Goal: Answer question/provide support: Share knowledge or assist other users

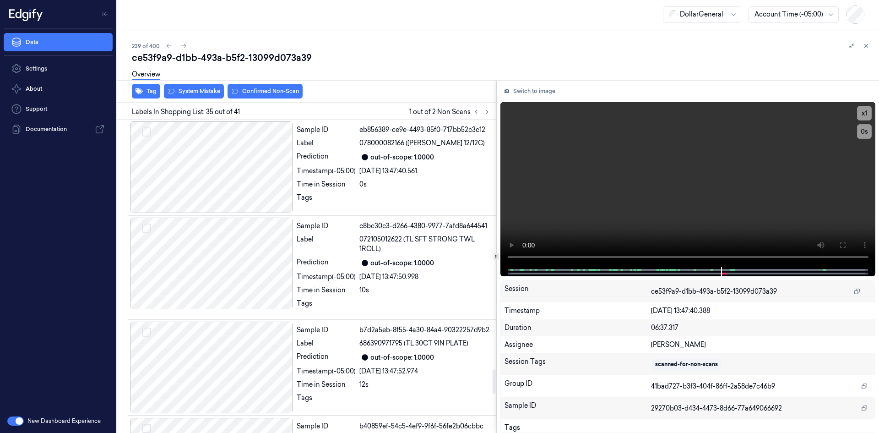
scroll to position [3230, 0]
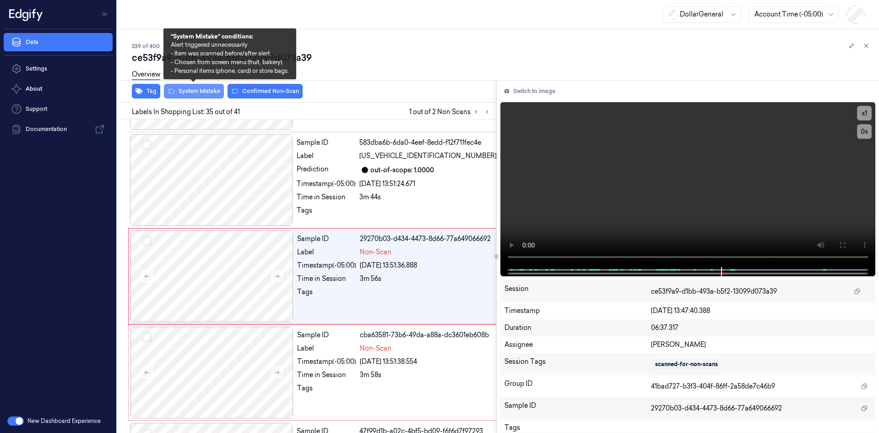
click at [203, 90] on button "System Mistake" at bounding box center [194, 91] width 60 height 15
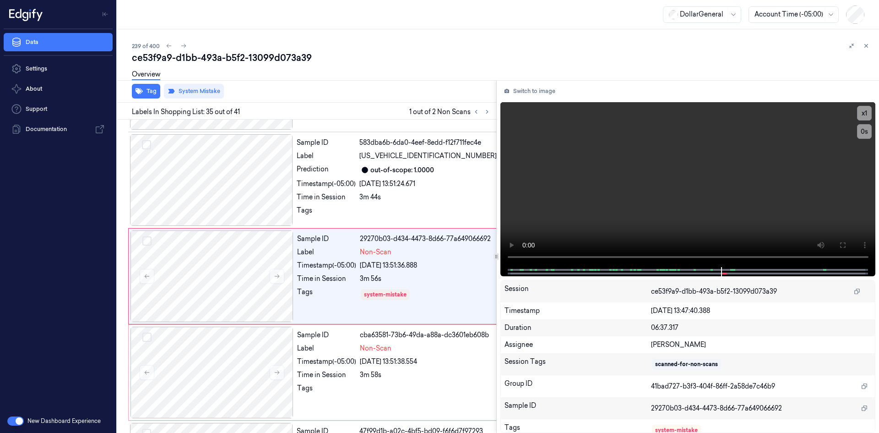
drag, startPoint x: 184, startPoint y: 50, endPoint x: 383, endPoint y: 72, distance: 200.8
click at [381, 73] on div "239 of 400 ce53f9a9-d1bb-493a-b5f2-13099d073a39 Overview Tag System Mistake Lab…" at bounding box center [498, 230] width 762 height 403
drag, startPoint x: 487, startPoint y: 110, endPoint x: 484, endPoint y: 115, distance: 6.0
click at [487, 111] on icon at bounding box center [487, 111] width 6 height 6
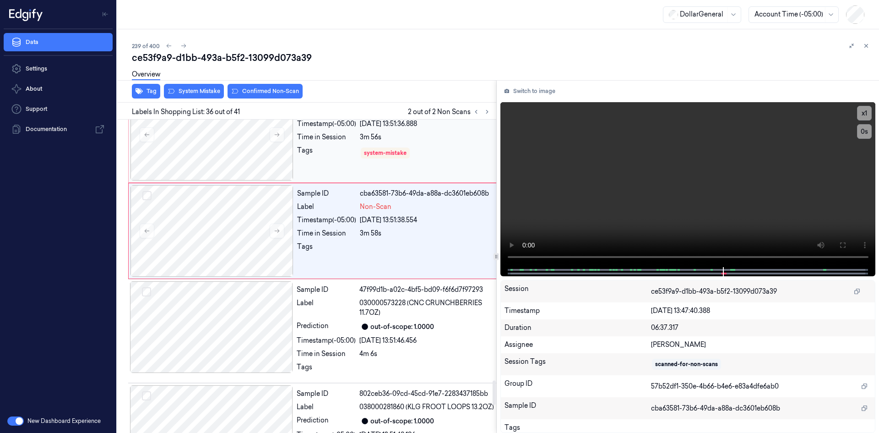
scroll to position [3371, 0]
click at [199, 100] on div "Tag System Mistake Confirmed Non-Scan" at bounding box center [305, 91] width 383 height 22
click at [203, 90] on button "System Mistake" at bounding box center [194, 91] width 60 height 15
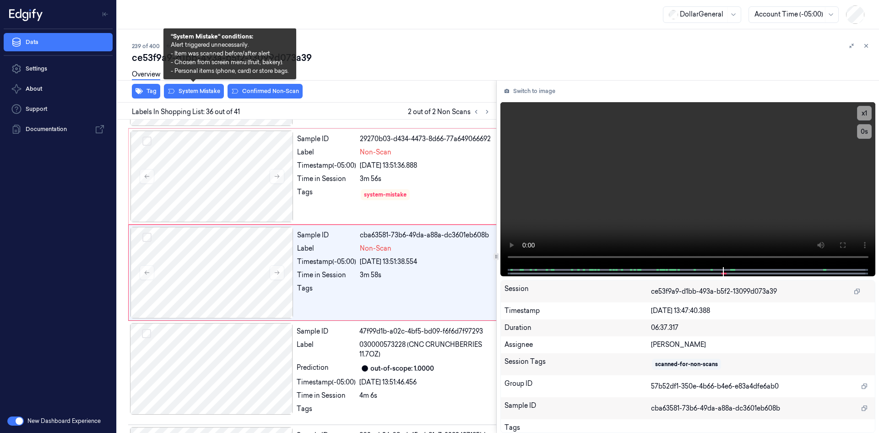
scroll to position [3326, 0]
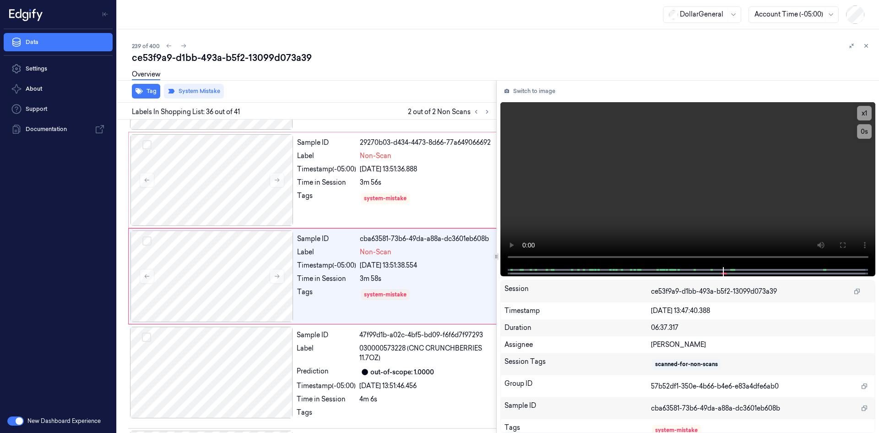
click at [870, 50] on div at bounding box center [859, 45] width 26 height 11
click at [865, 43] on icon at bounding box center [866, 46] width 6 height 6
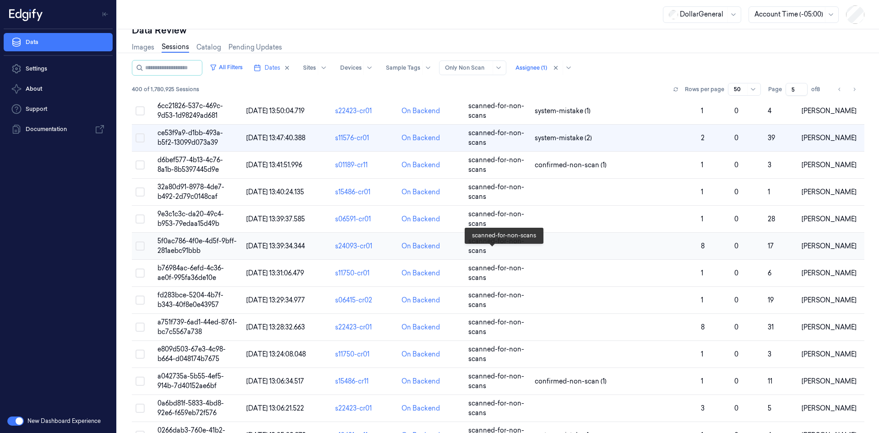
scroll to position [39, 0]
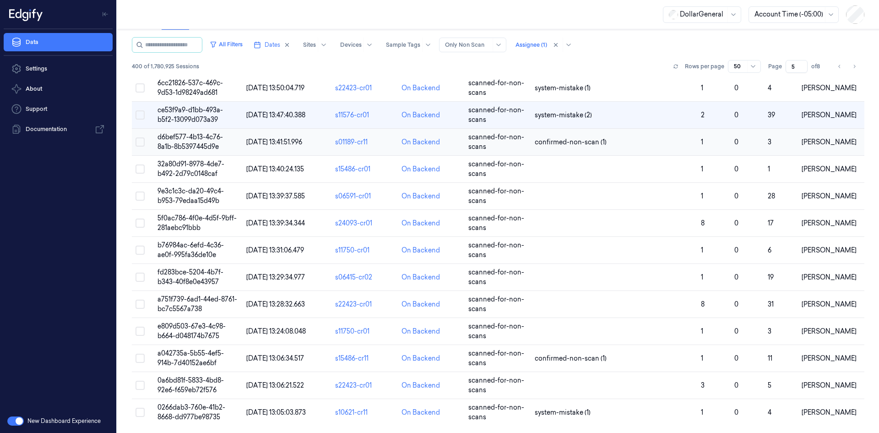
click at [573, 149] on td "confirmed-non-scan (1)" at bounding box center [614, 142] width 166 height 27
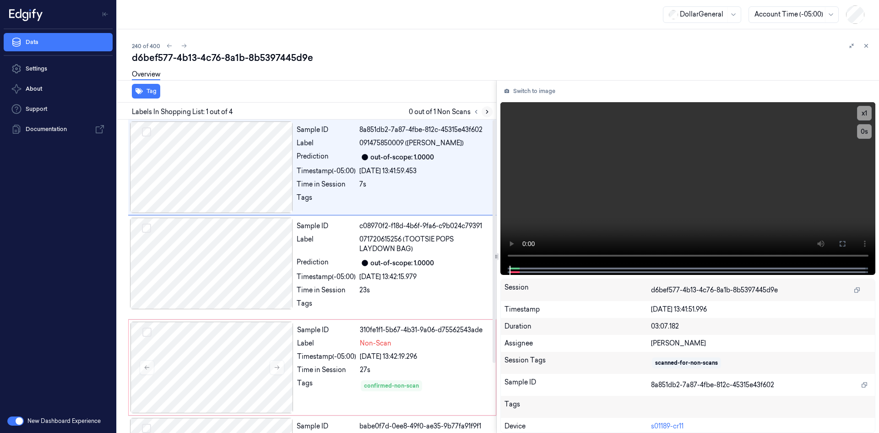
click at [489, 112] on icon at bounding box center [487, 111] width 6 height 6
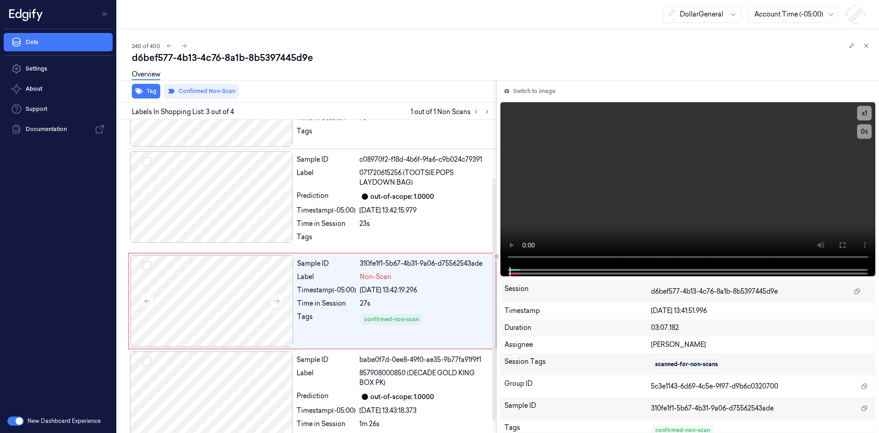
scroll to position [90, 0]
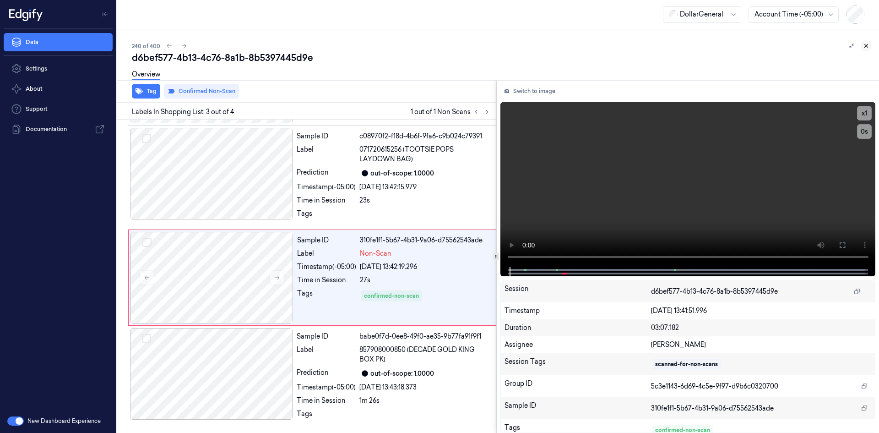
click at [862, 47] on button at bounding box center [866, 45] width 11 height 11
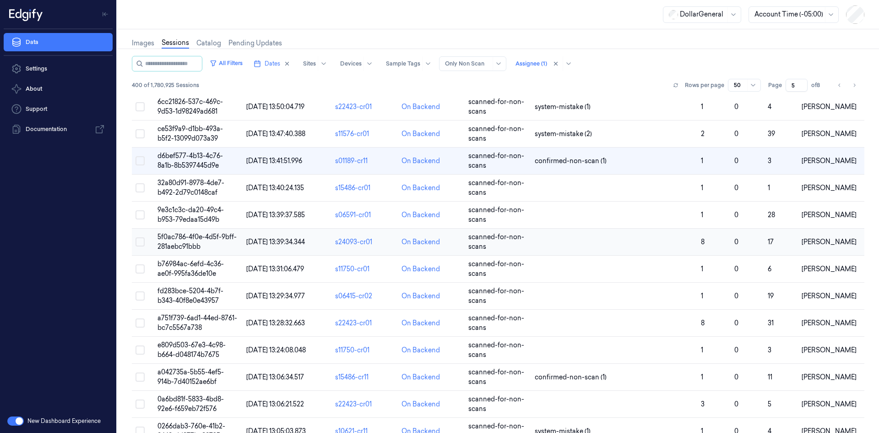
scroll to position [39, 0]
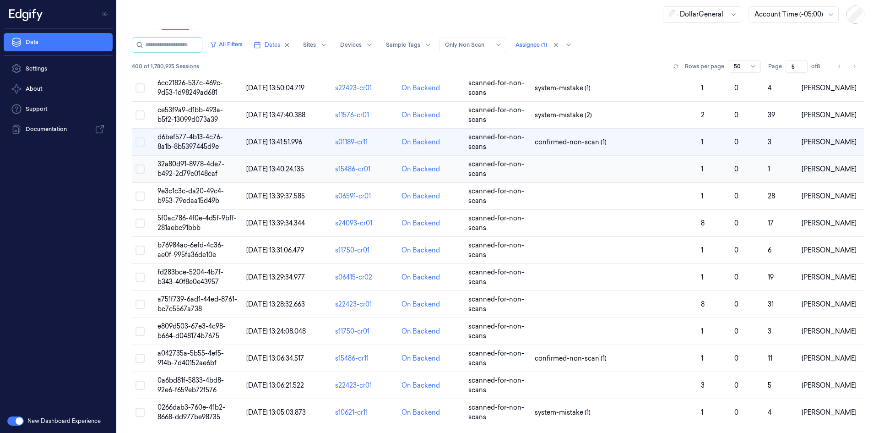
click at [553, 168] on td at bounding box center [614, 169] width 166 height 27
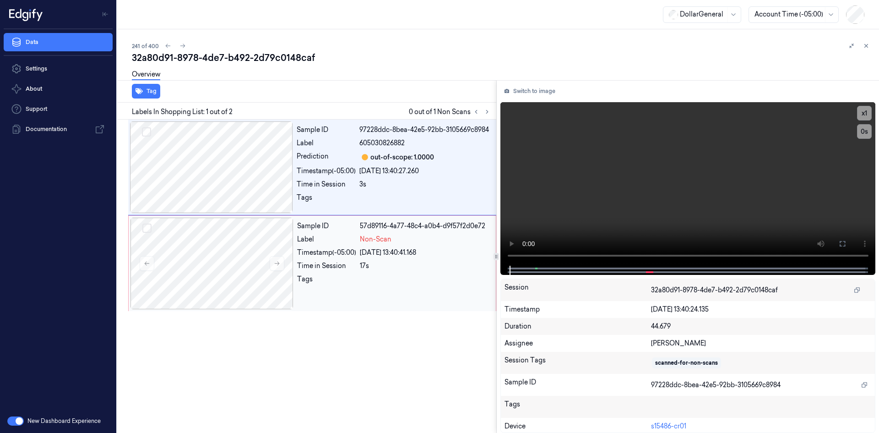
click at [374, 245] on div "Sample ID 57d89116-4a77-48c4-a0b4-d9f57f2d0e72 Label Non-Scan Timestamp (-05:00…" at bounding box center [393, 263] width 201 height 92
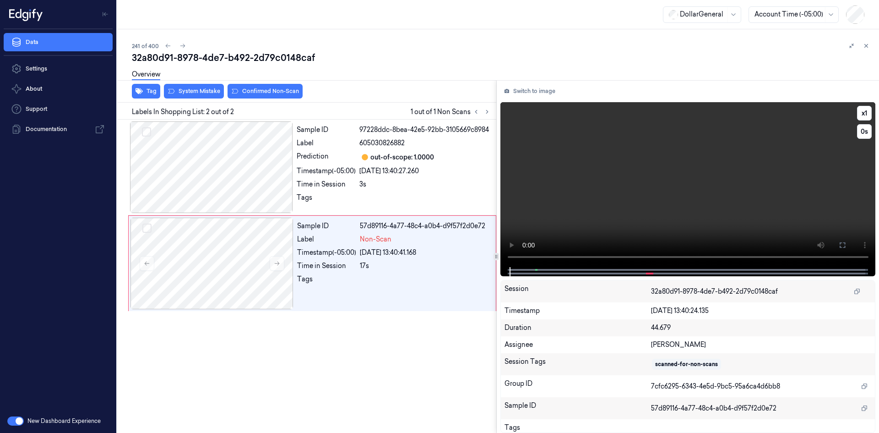
click at [637, 210] on video at bounding box center [687, 184] width 375 height 165
click at [629, 198] on video at bounding box center [687, 184] width 375 height 165
click at [362, 180] on div "3s" at bounding box center [424, 184] width 131 height 10
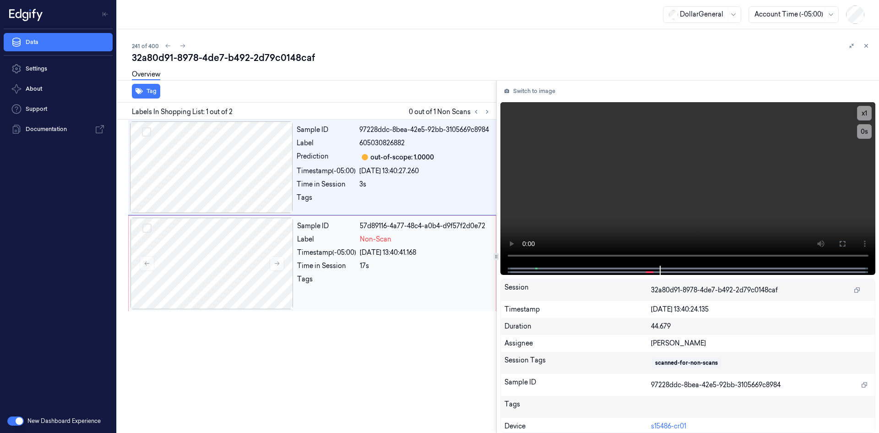
click at [457, 250] on div "[DATE] 13:40:41.168" at bounding box center [425, 253] width 130 height 10
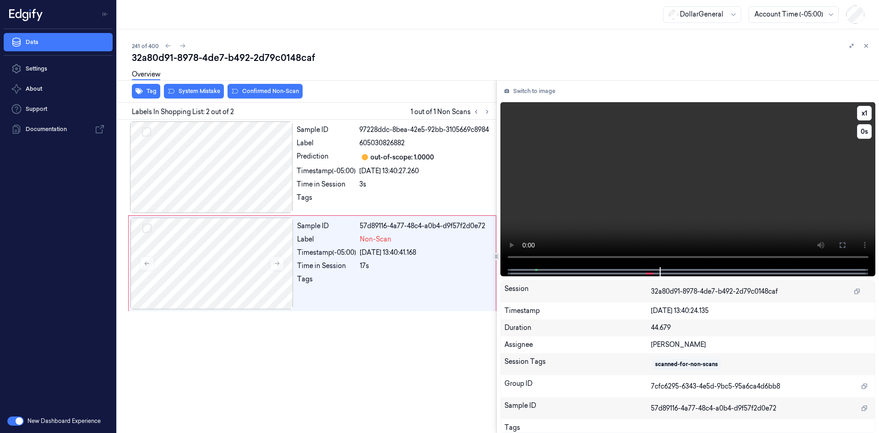
click at [636, 208] on video at bounding box center [687, 184] width 375 height 165
click at [403, 269] on div "17s" at bounding box center [425, 266] width 130 height 10
click at [553, 178] on video at bounding box center [687, 184] width 375 height 165
click at [154, 92] on button "Tag" at bounding box center [146, 91] width 28 height 15
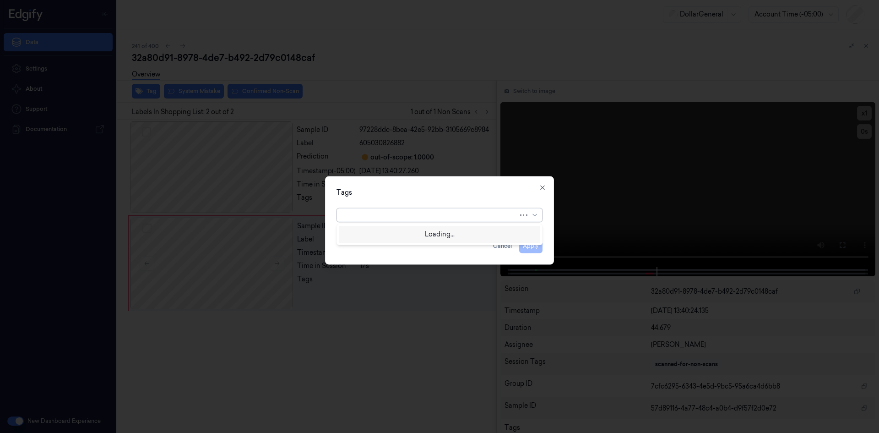
click at [450, 213] on div at bounding box center [430, 215] width 176 height 10
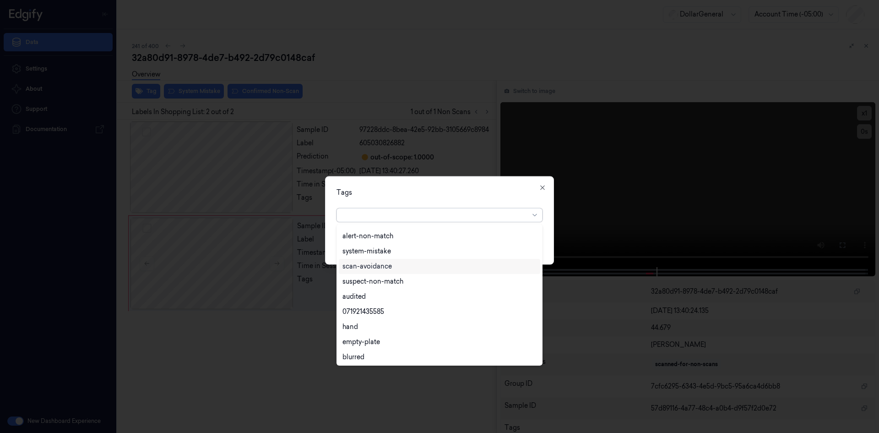
scroll to position [165, 0]
click at [375, 329] on div "flooid bug" at bounding box center [439, 325] width 194 height 10
click at [432, 202] on div "Tags option flooid bug , selected. 22 results available. Use Up and Down to cho…" at bounding box center [439, 220] width 229 height 88
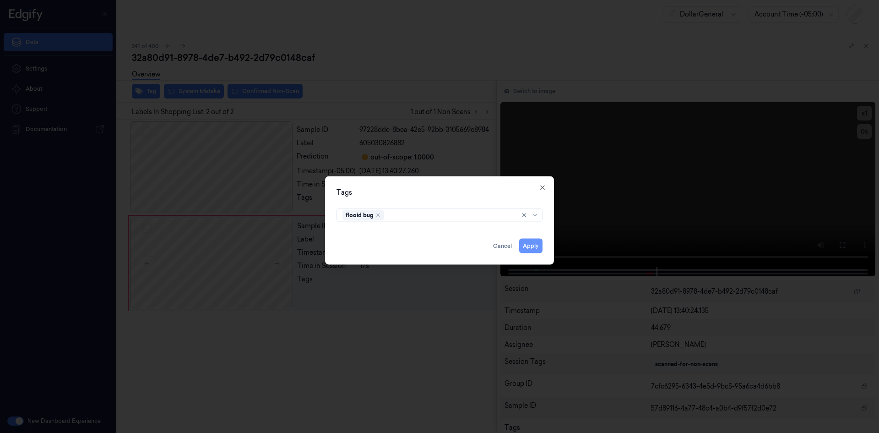
click at [536, 246] on button "Apply" at bounding box center [530, 245] width 23 height 15
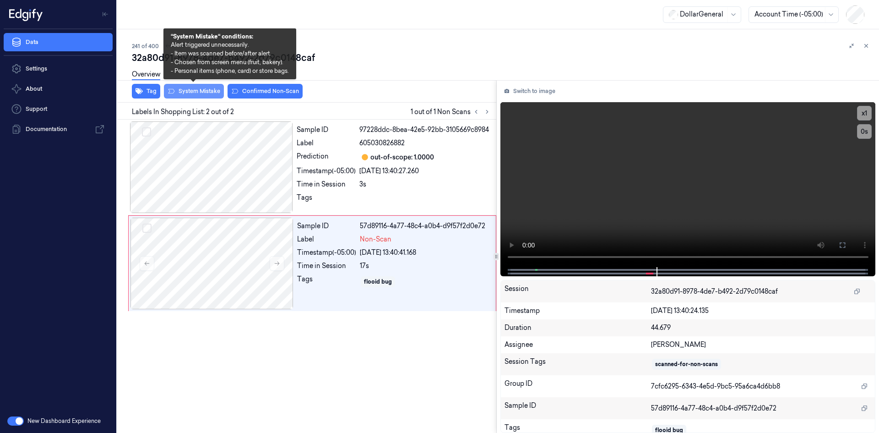
click at [175, 93] on button "System Mistake" at bounding box center [194, 91] width 60 height 15
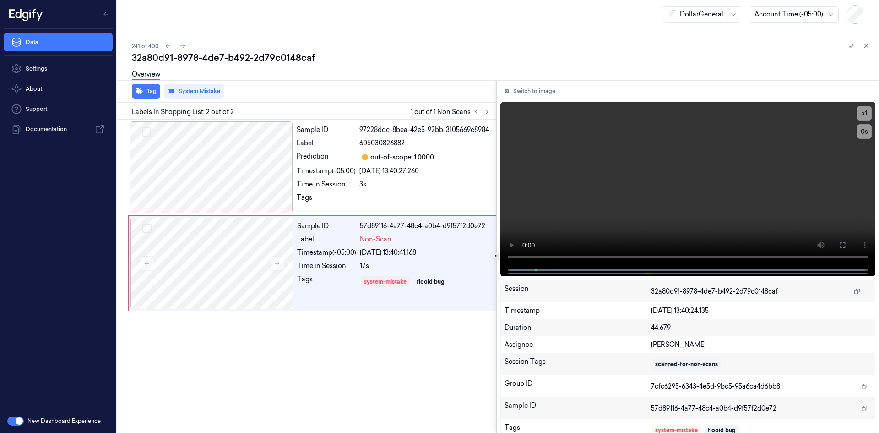
click at [272, 359] on div "Sample ID 97228ddc-8bea-42e5-92bb-3105669c8984 Label 605030826882 Prediction ou…" at bounding box center [305, 275] width 383 height 313
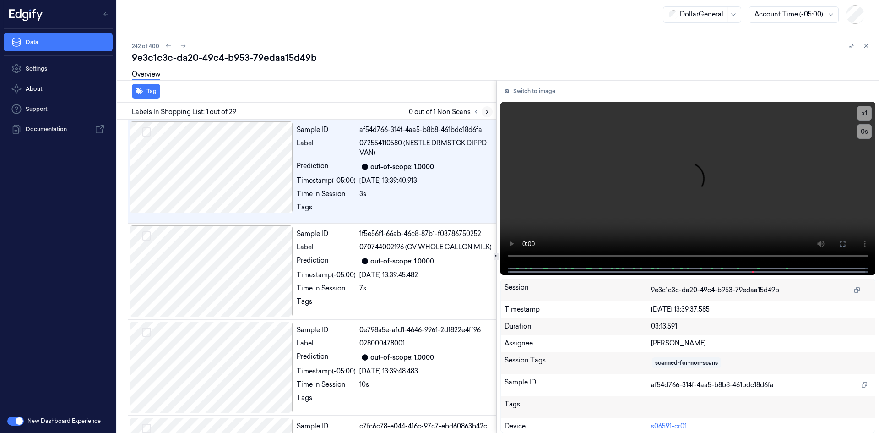
click at [488, 108] on button at bounding box center [487, 111] width 11 height 11
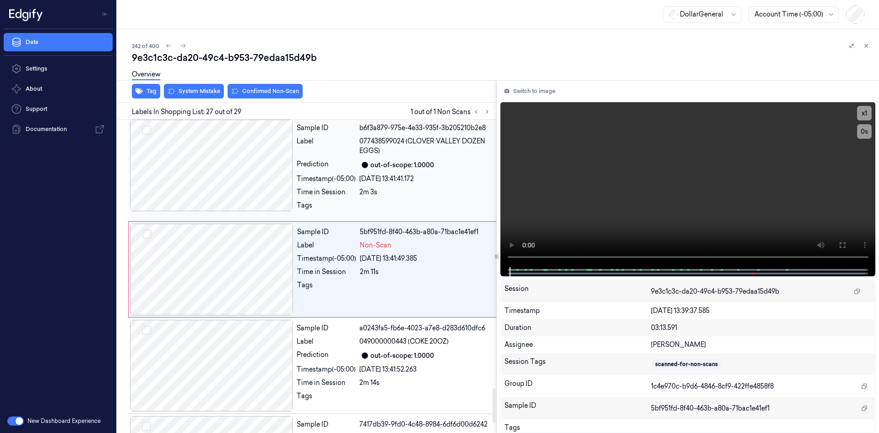
scroll to position [2437, 0]
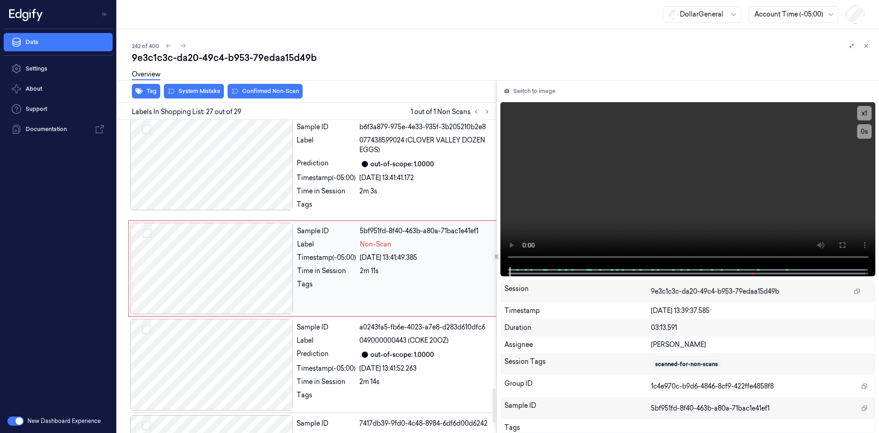
click at [328, 262] on div "Timestamp (-05:00)" at bounding box center [326, 258] width 59 height 10
click at [580, 171] on video at bounding box center [687, 184] width 375 height 165
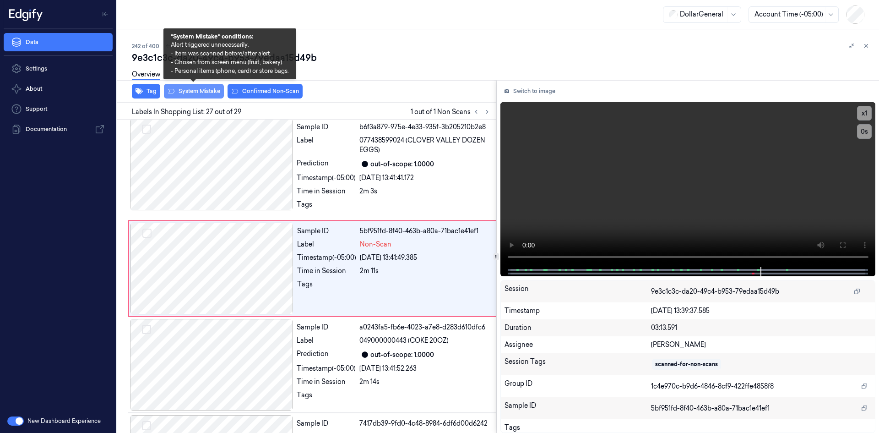
click at [214, 92] on button "System Mistake" at bounding box center [194, 91] width 60 height 15
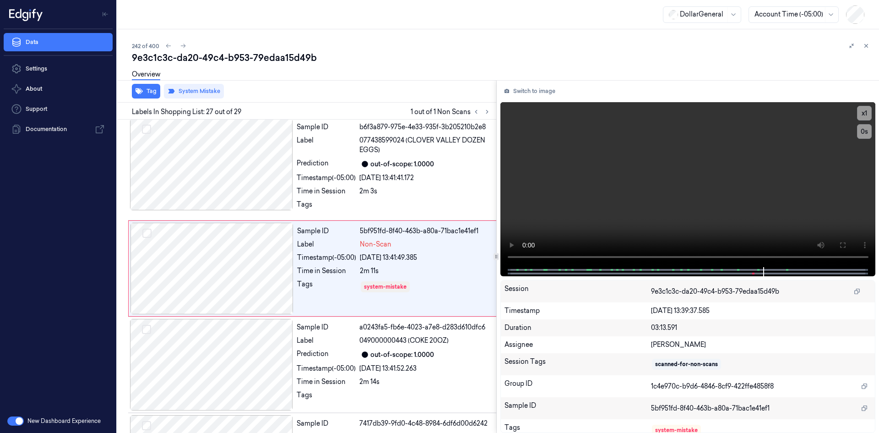
click at [389, 73] on div "Overview" at bounding box center [502, 75] width 740 height 23
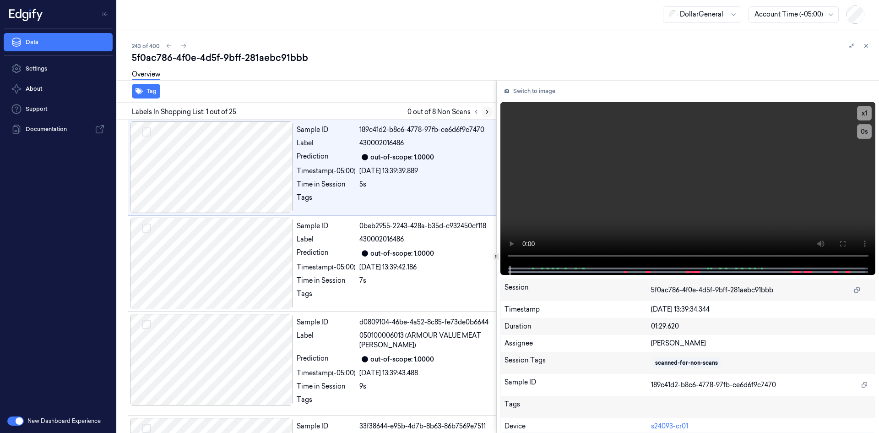
click at [492, 112] on button at bounding box center [487, 111] width 11 height 11
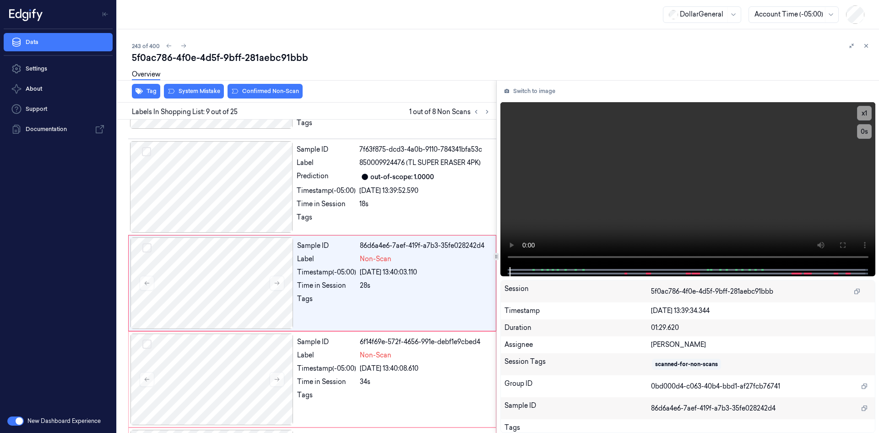
scroll to position [683, 0]
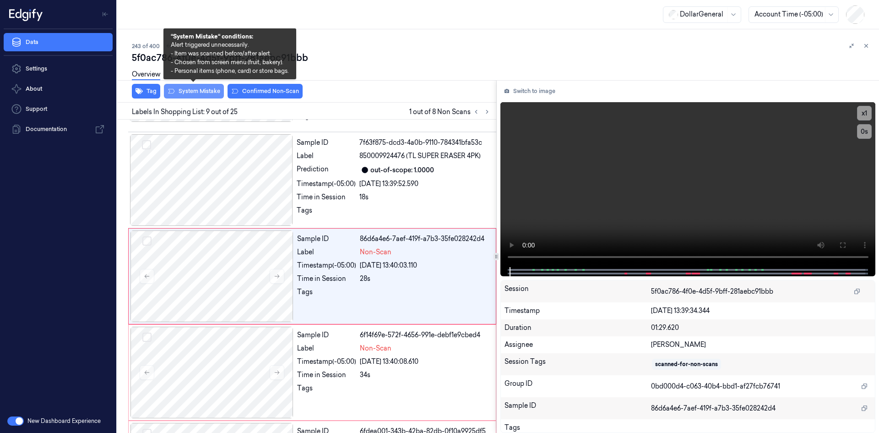
click at [192, 91] on button "System Mistake" at bounding box center [194, 91] width 60 height 15
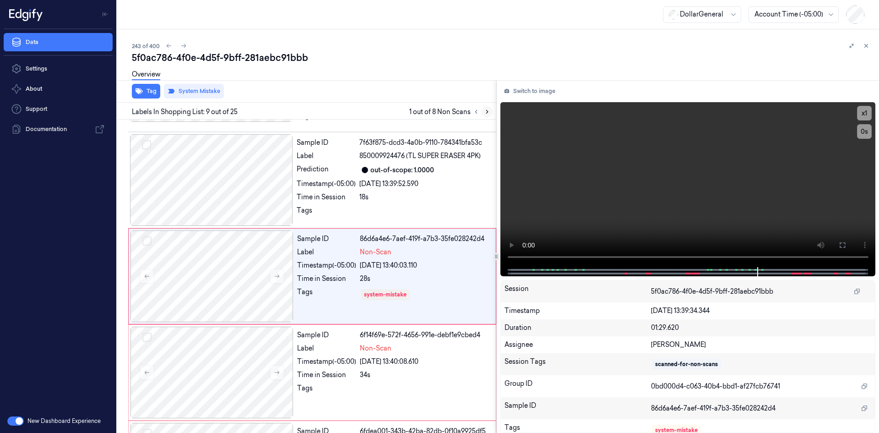
click at [492, 109] on button at bounding box center [487, 111] width 11 height 11
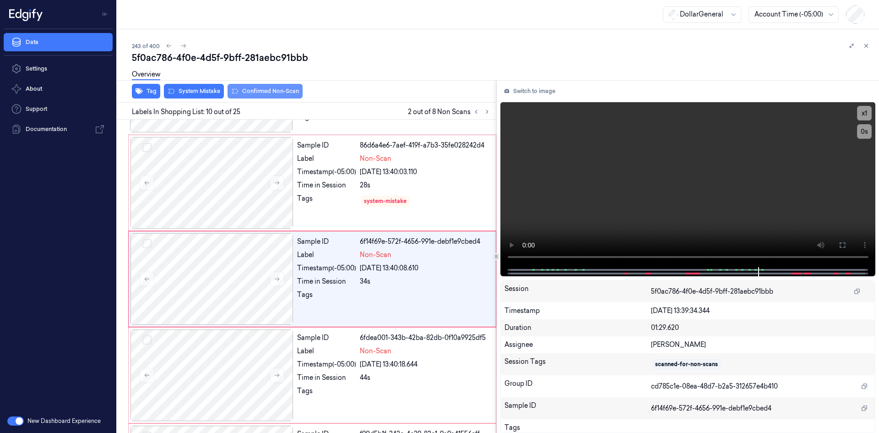
scroll to position [780, 0]
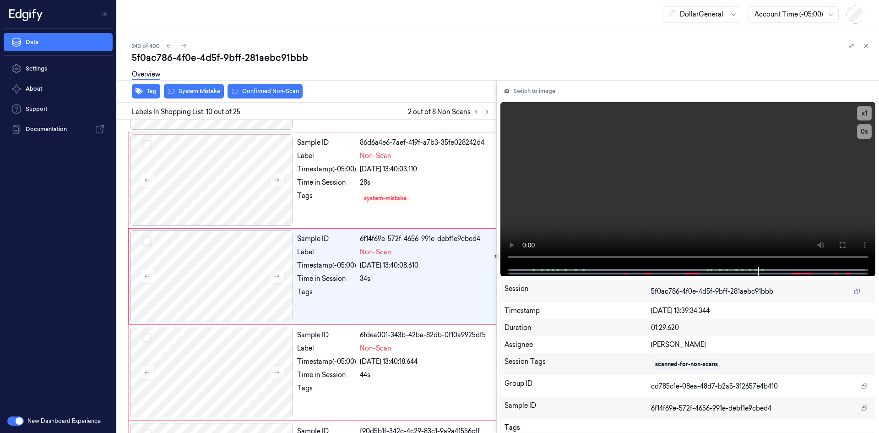
click at [207, 87] on div "Overview" at bounding box center [502, 75] width 740 height 23
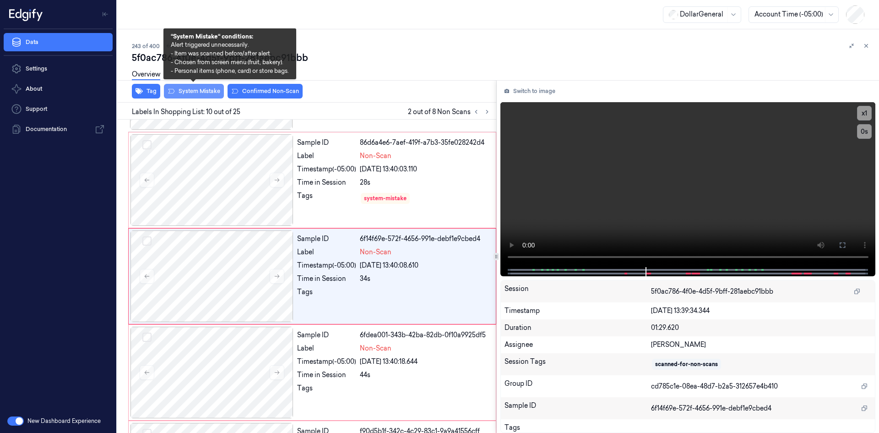
click at [207, 89] on button "System Mistake" at bounding box center [194, 91] width 60 height 15
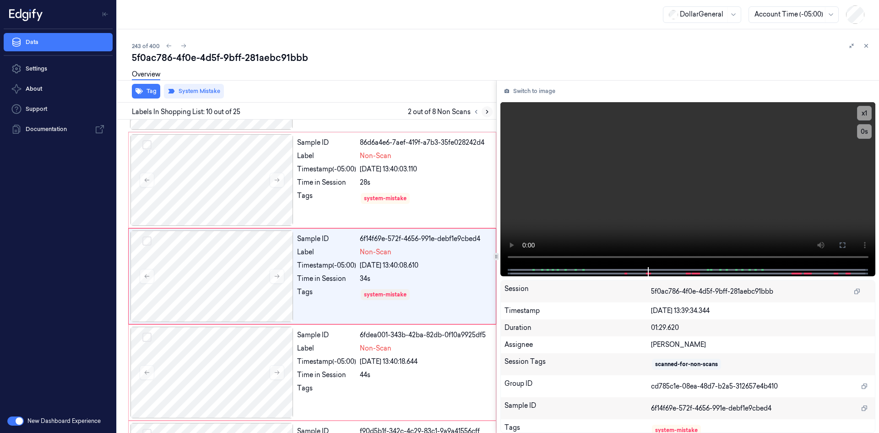
click at [483, 114] on button at bounding box center [487, 111] width 11 height 11
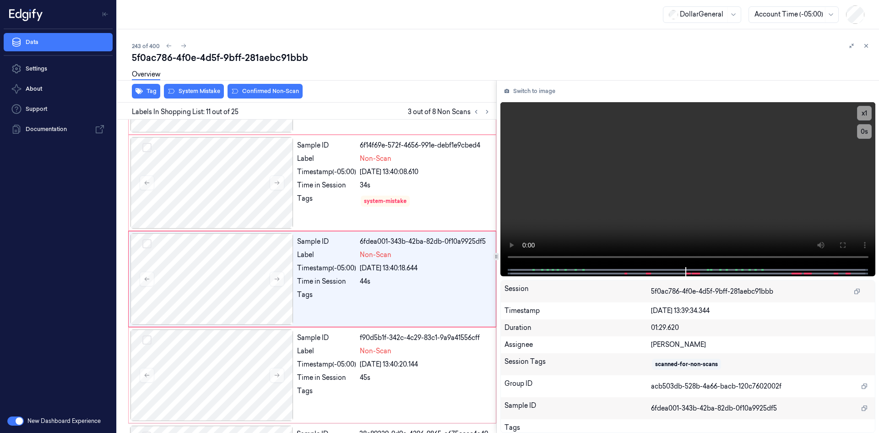
scroll to position [876, 0]
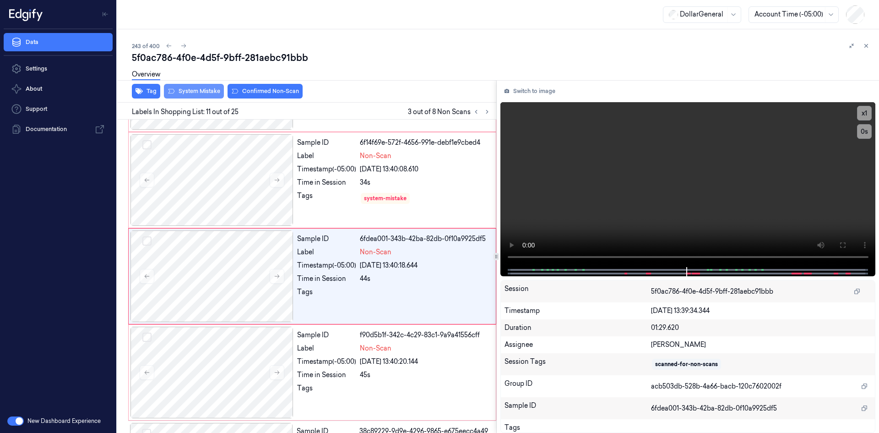
click at [188, 92] on button "System Mistake" at bounding box center [194, 91] width 60 height 15
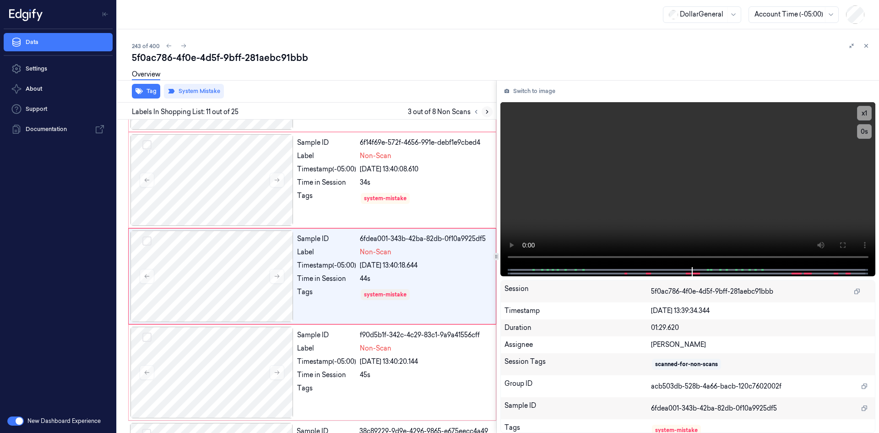
click at [487, 115] on button at bounding box center [487, 111] width 11 height 11
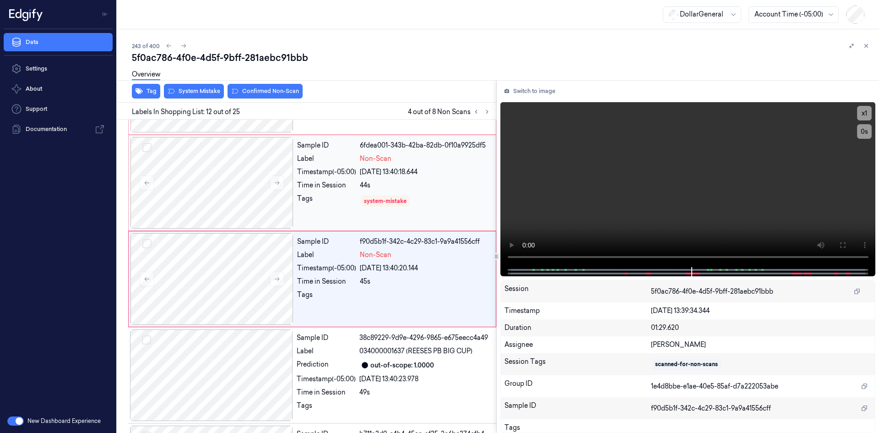
scroll to position [972, 0]
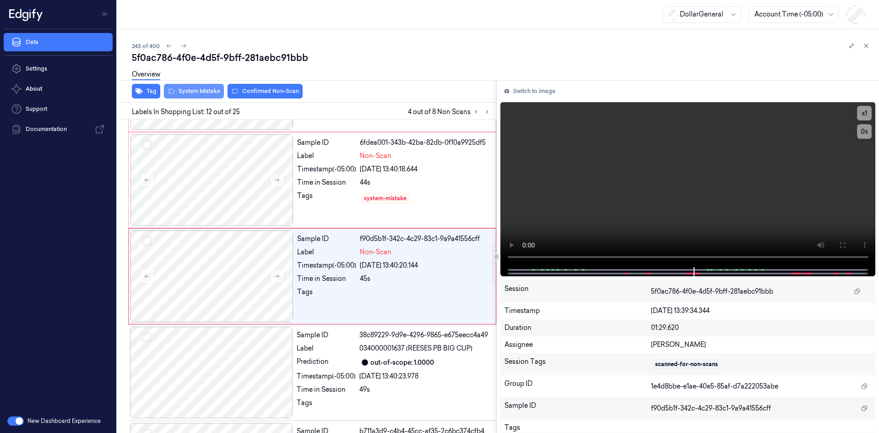
click at [195, 94] on button "System Mistake" at bounding box center [194, 91] width 60 height 15
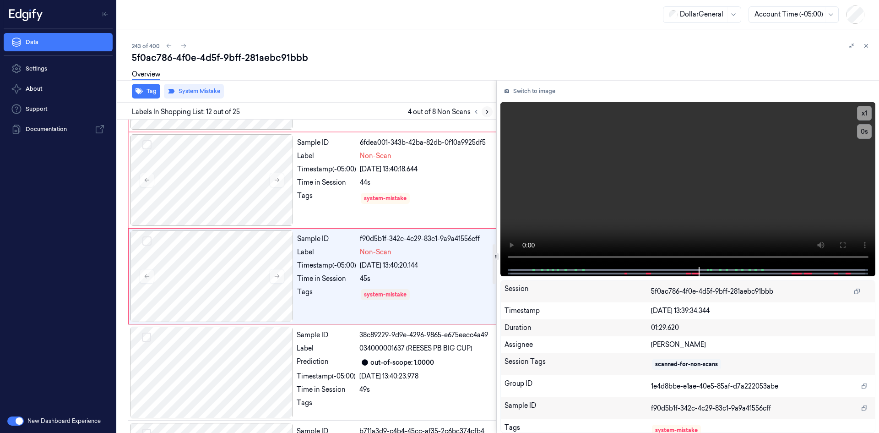
click at [486, 114] on icon at bounding box center [487, 111] width 6 height 6
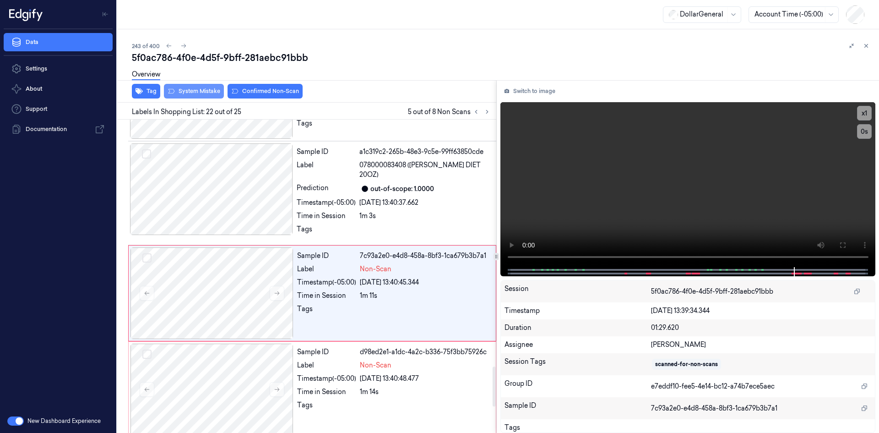
scroll to position [1949, 0]
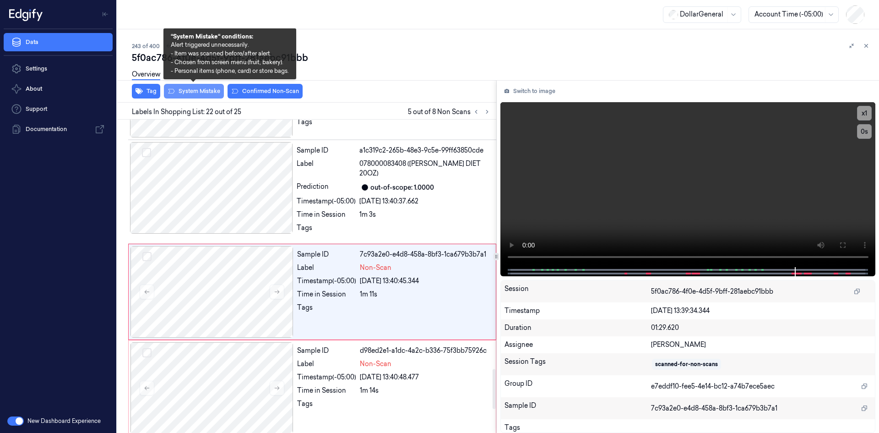
click at [181, 95] on button "System Mistake" at bounding box center [194, 91] width 60 height 15
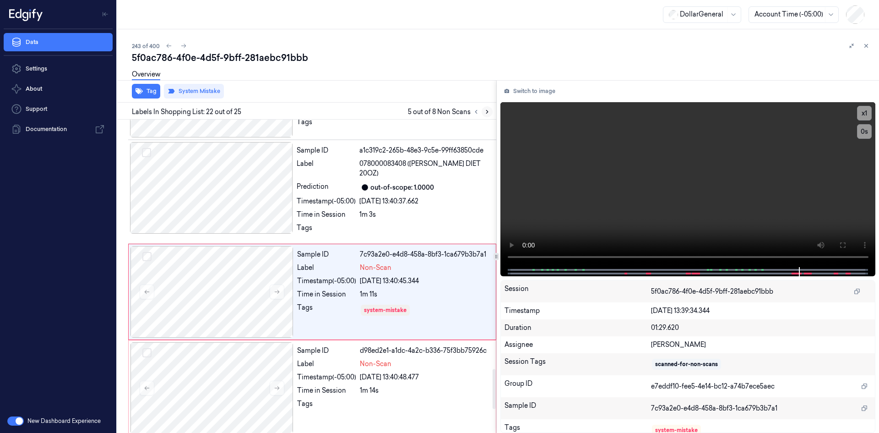
click at [491, 114] on button at bounding box center [487, 111] width 11 height 11
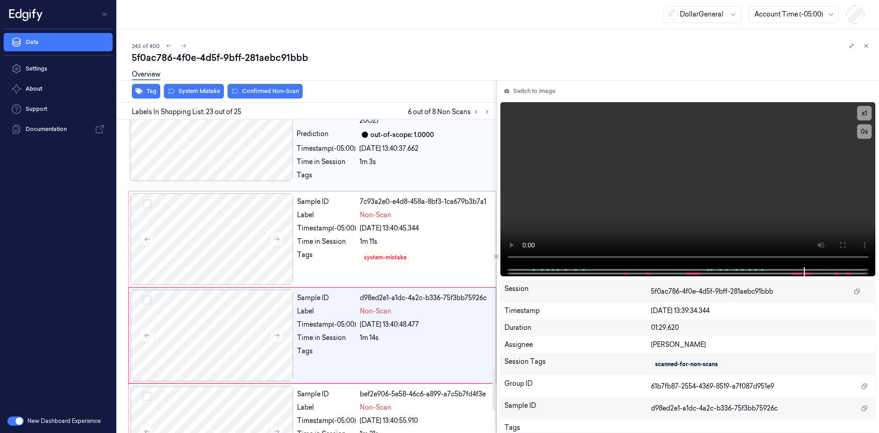
scroll to position [2045, 0]
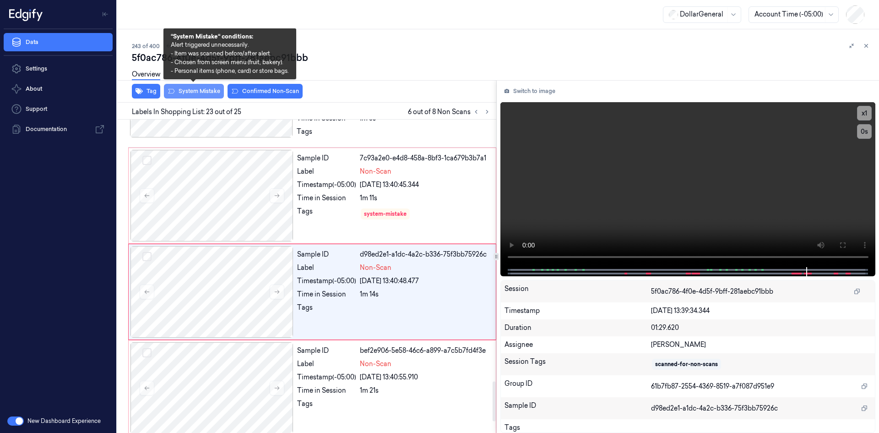
click at [207, 95] on button "System Mistake" at bounding box center [194, 91] width 60 height 15
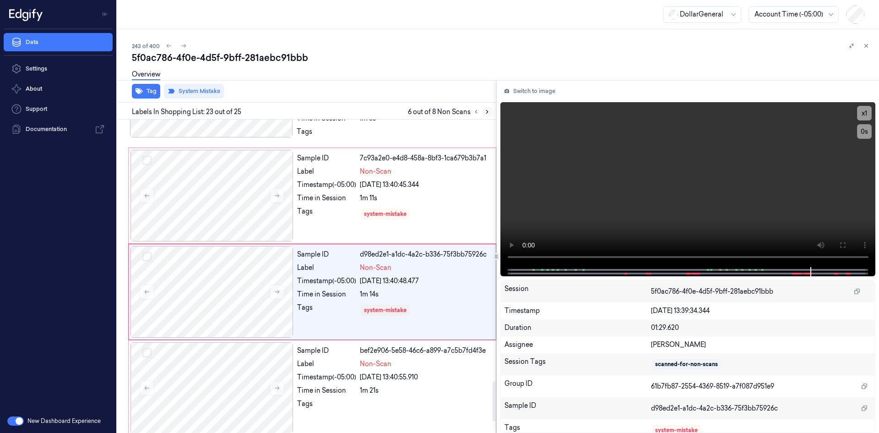
click at [488, 114] on icon at bounding box center [487, 111] width 6 height 6
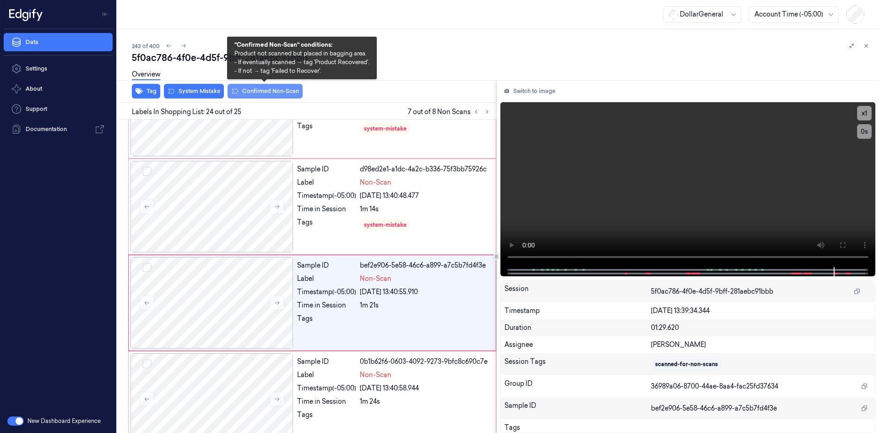
scroll to position [2132, 0]
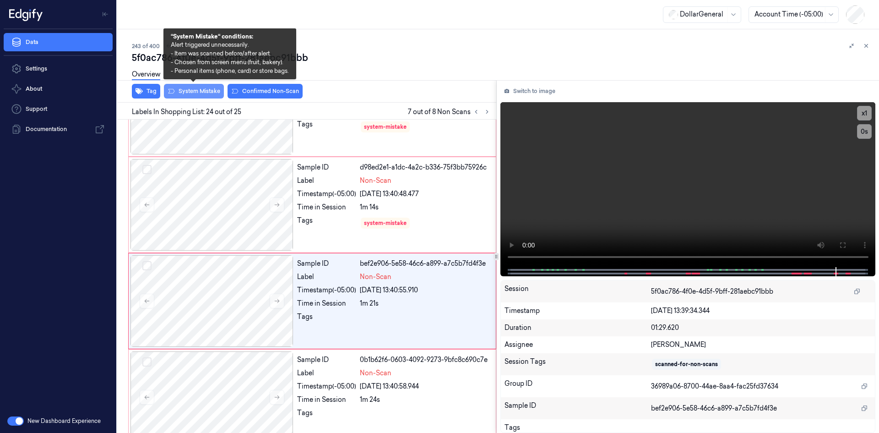
click at [206, 92] on button "System Mistake" at bounding box center [194, 91] width 60 height 15
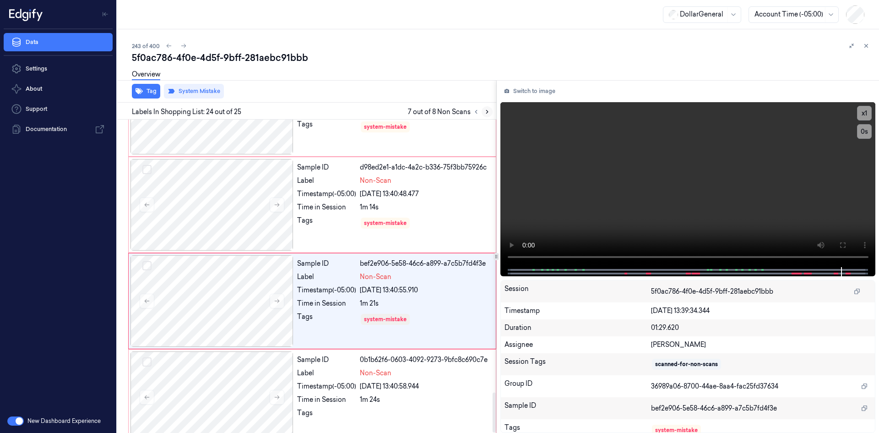
click at [487, 115] on button at bounding box center [487, 111] width 11 height 11
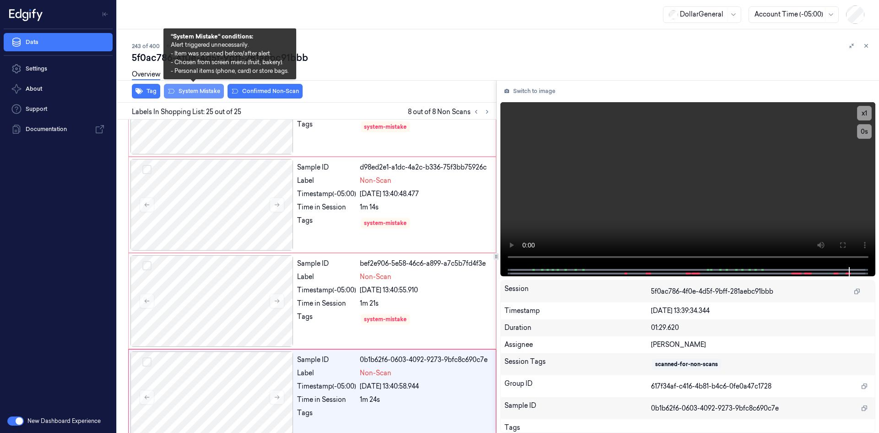
click at [216, 87] on button "System Mistake" at bounding box center [194, 91] width 60 height 15
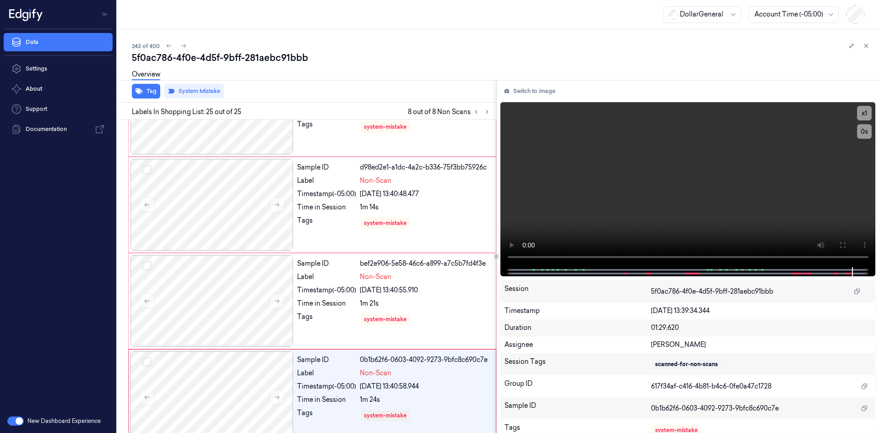
click at [367, 64] on div "5f0ac786-4f0e-4d5f-9bff-281aebc91bbb" at bounding box center [502, 57] width 740 height 13
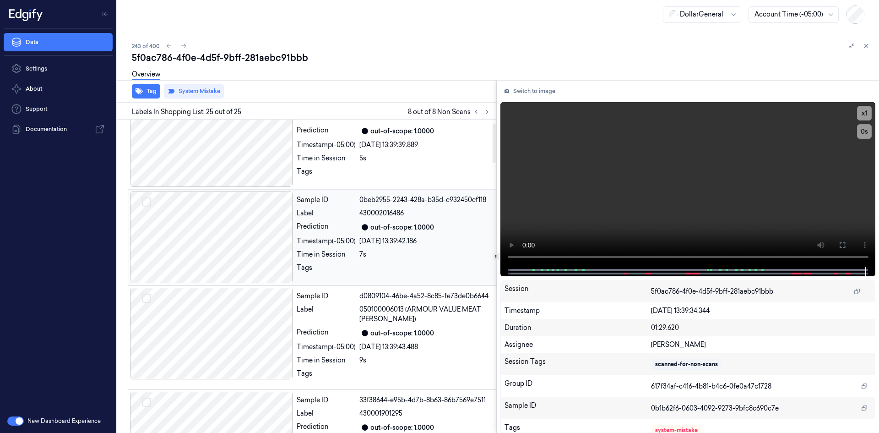
scroll to position [0, 0]
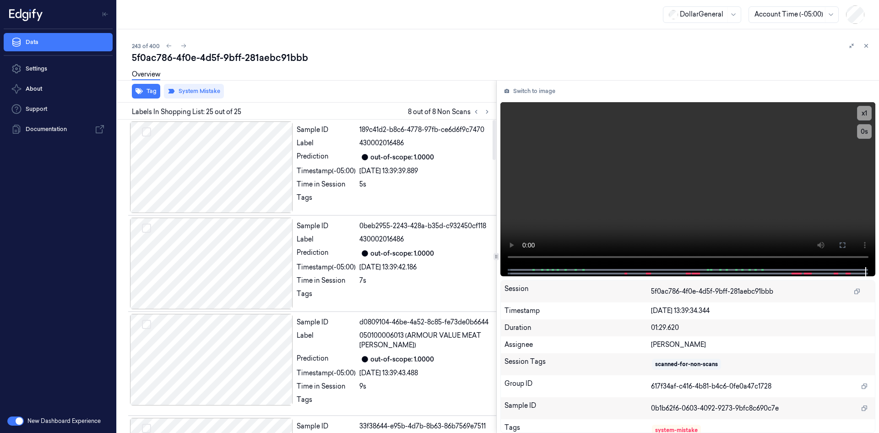
click at [455, 85] on div "Overview" at bounding box center [502, 75] width 740 height 23
click at [425, 68] on div "Overview" at bounding box center [502, 75] width 740 height 23
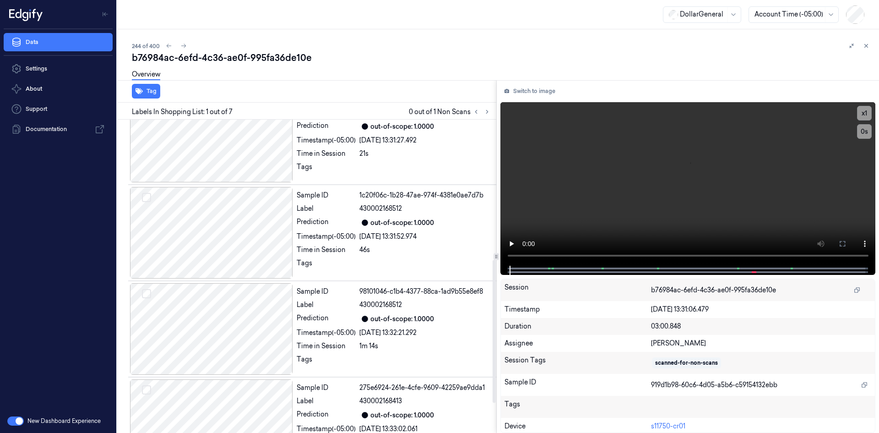
scroll to position [370, 0]
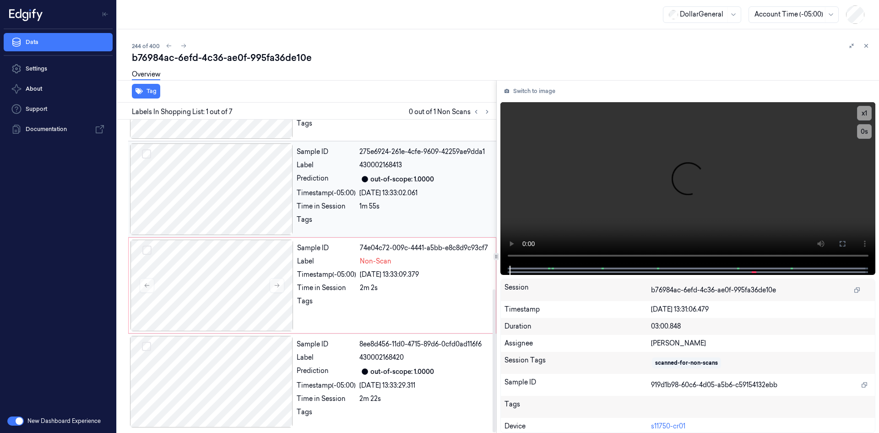
click at [341, 222] on div "Tags" at bounding box center [326, 222] width 59 height 15
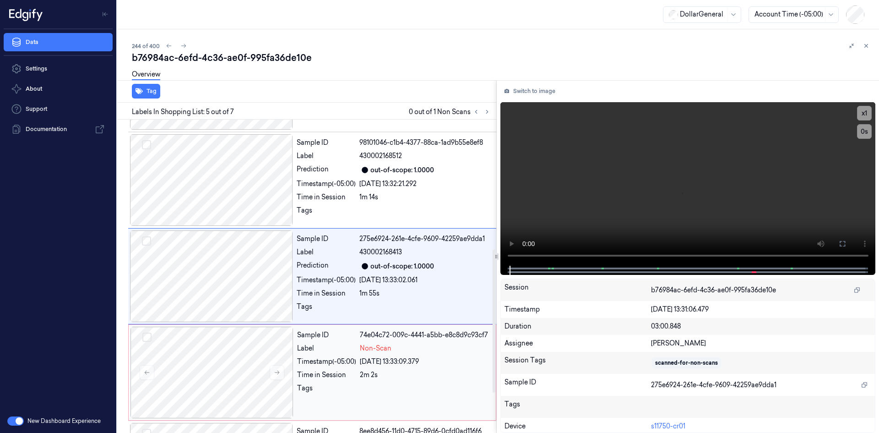
click at [343, 342] on div "Sample ID 74e04c72-009c-4441-a5bb-e8c8d9c93cf7 Label Non-Scan Timestamp (-05:00…" at bounding box center [393, 372] width 201 height 92
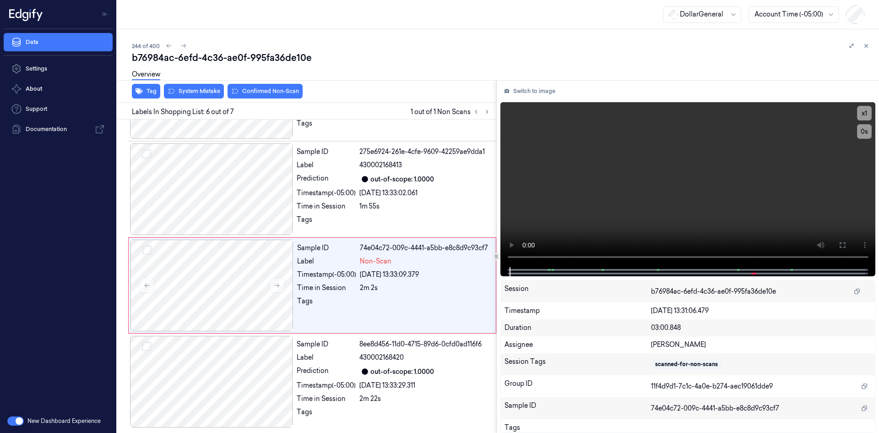
click at [189, 86] on div "Overview" at bounding box center [502, 75] width 740 height 23
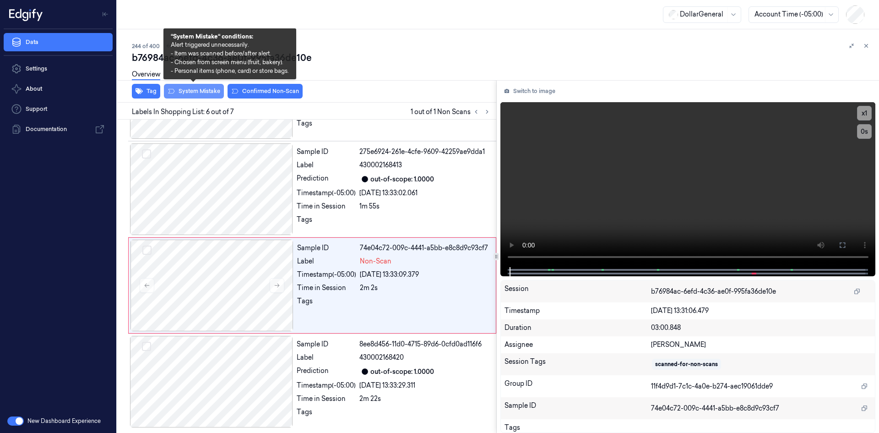
click at [188, 92] on button "System Mistake" at bounding box center [194, 91] width 60 height 15
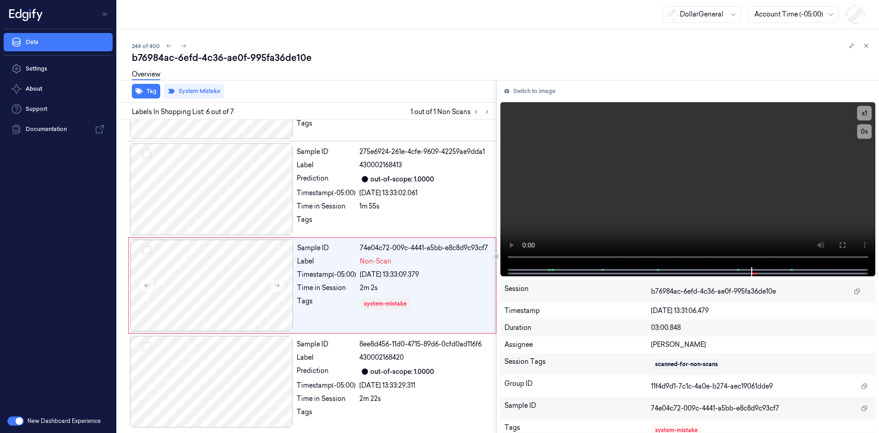
click at [406, 49] on div "244 of 400" at bounding box center [502, 45] width 740 height 11
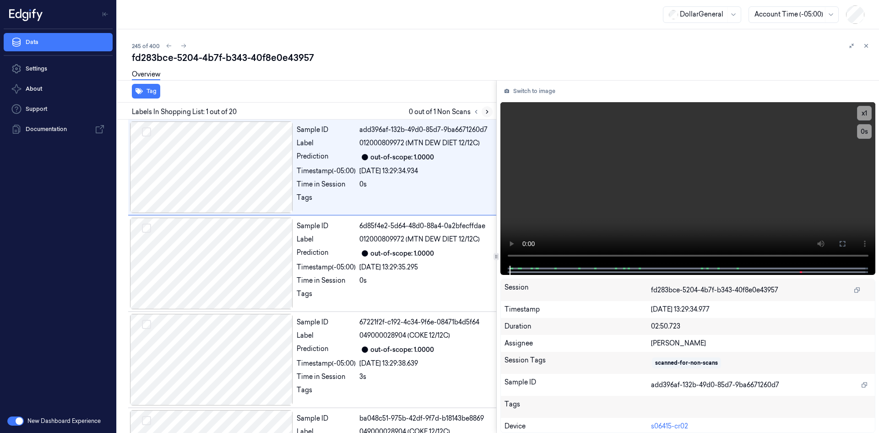
click at [482, 110] on button at bounding box center [487, 111] width 11 height 11
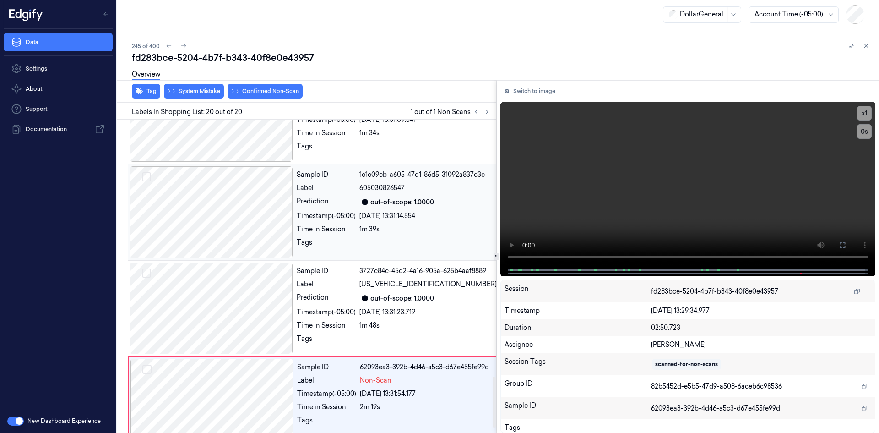
scroll to position [1612, 0]
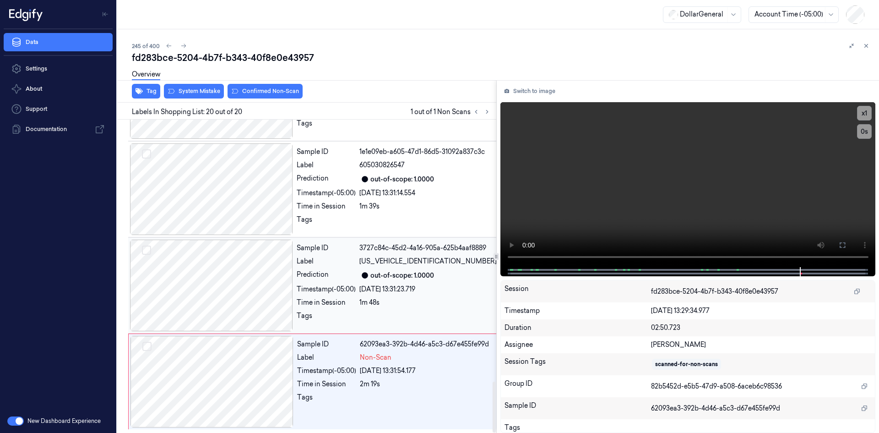
click at [425, 297] on div "Sample ID 3727c84c-45d2-4a16-905a-625b4aaf8889 Label [US_VEHICLE_IDENTIFICATION…" at bounding box center [396, 285] width 207 height 92
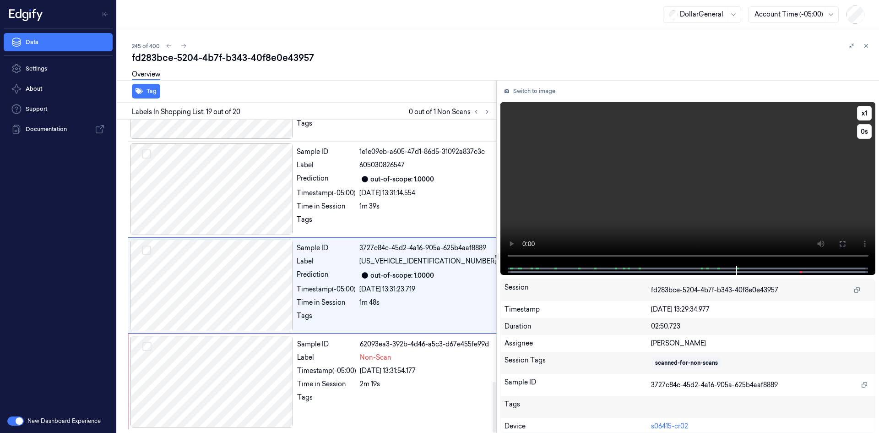
click at [613, 161] on video at bounding box center [687, 183] width 375 height 163
click at [395, 369] on div "[DATE] 13:31:54.177" at bounding box center [428, 371] width 136 height 10
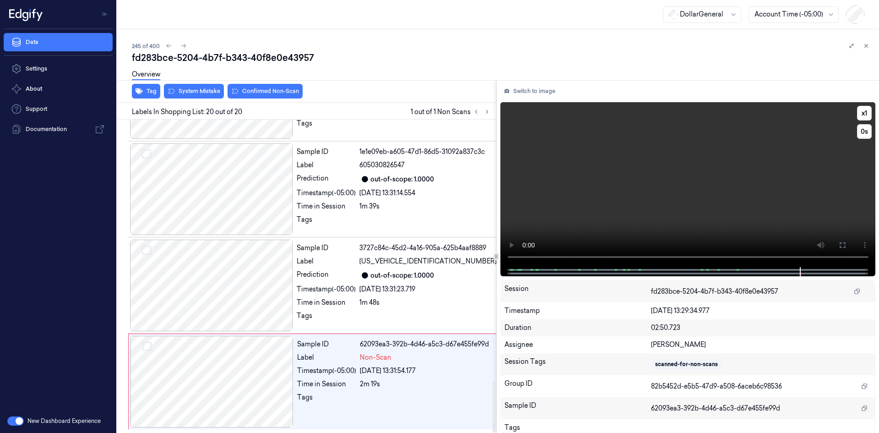
click at [727, 155] on video at bounding box center [687, 184] width 375 height 165
click at [754, 159] on video at bounding box center [687, 184] width 375 height 165
click at [376, 279] on div "out-of-scope: 1.0000" at bounding box center [402, 276] width 64 height 10
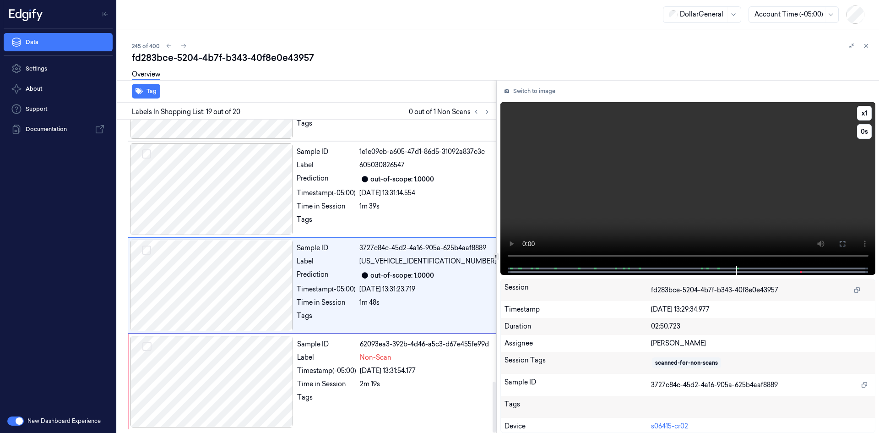
click at [746, 191] on video at bounding box center [687, 183] width 375 height 163
click at [745, 191] on video at bounding box center [687, 183] width 375 height 163
click at [304, 360] on div "Label" at bounding box center [326, 357] width 59 height 10
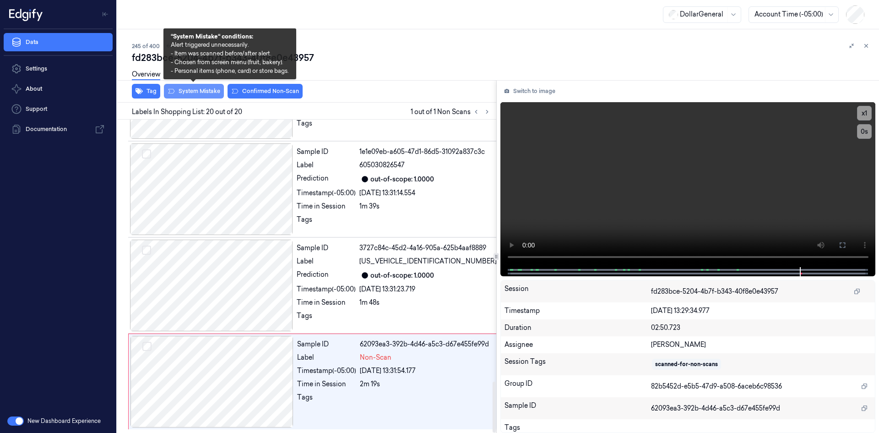
click at [191, 92] on button "System Mistake" at bounding box center [194, 91] width 60 height 15
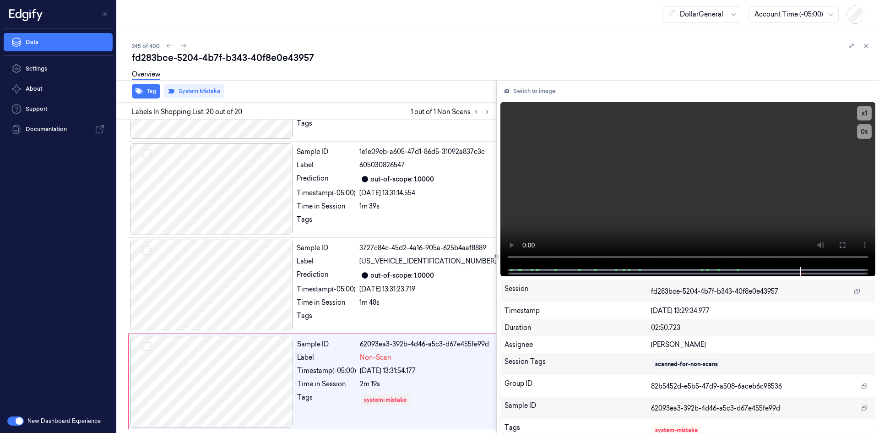
click at [413, 85] on div "Overview" at bounding box center [502, 75] width 740 height 23
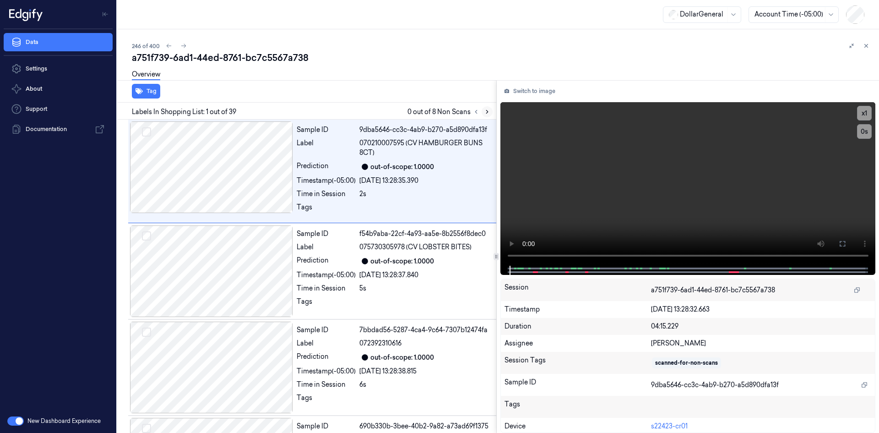
click at [488, 109] on icon at bounding box center [487, 111] width 6 height 6
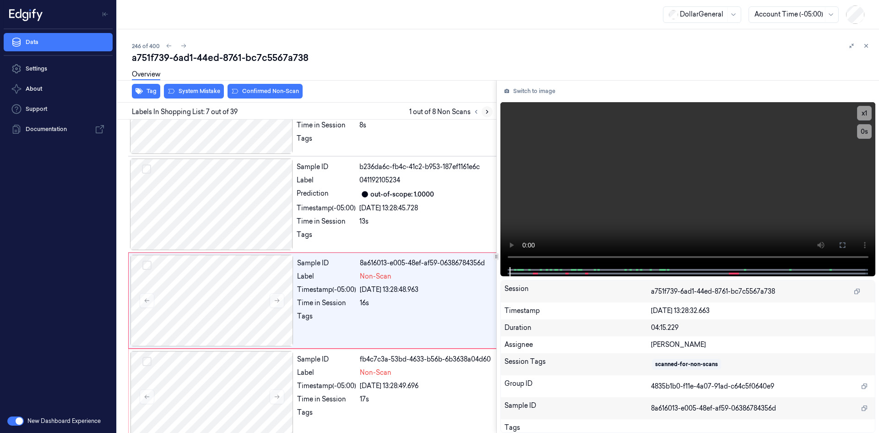
scroll to position [483, 0]
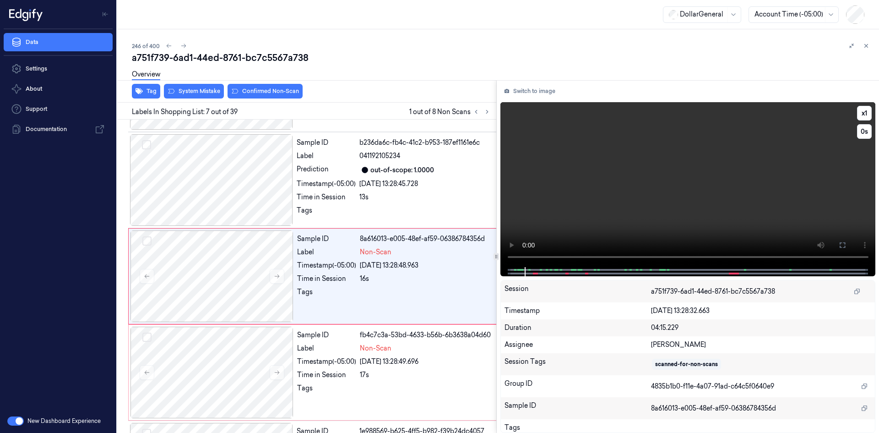
click at [598, 156] on video at bounding box center [687, 184] width 375 height 165
click at [596, 155] on video at bounding box center [687, 184] width 375 height 165
click at [586, 157] on video at bounding box center [687, 184] width 375 height 165
click at [631, 162] on video at bounding box center [687, 184] width 375 height 165
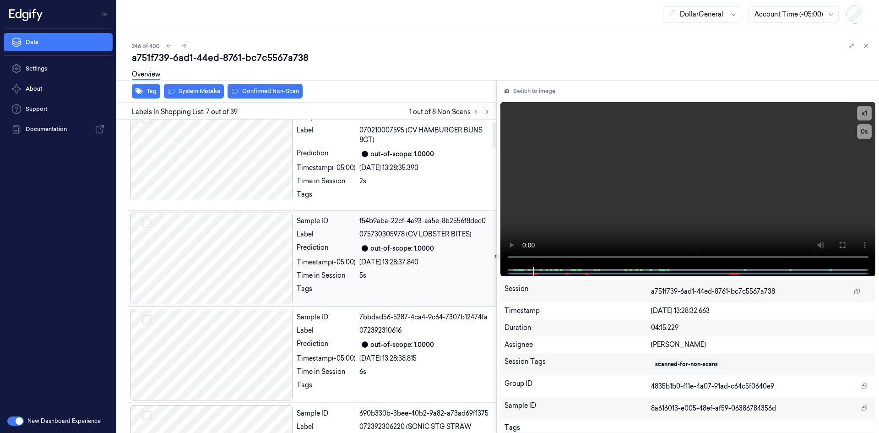
scroll to position [0, 0]
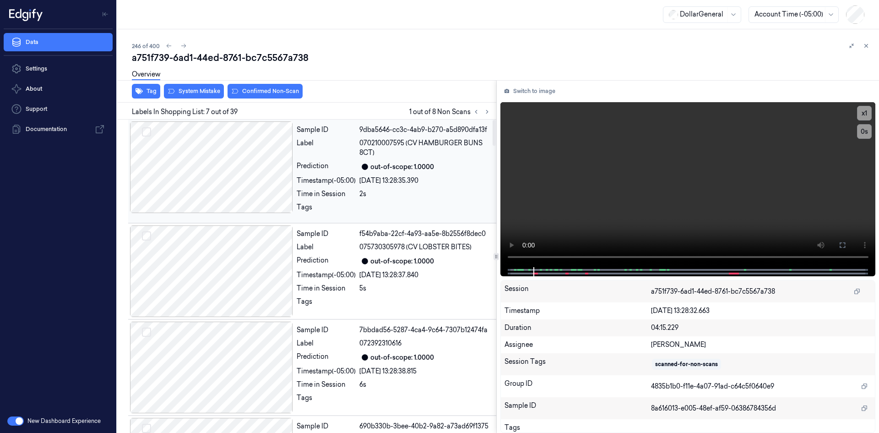
click at [362, 156] on span "070210007595 (CV HAMBURGER BUNS 8CT)" at bounding box center [427, 147] width 137 height 19
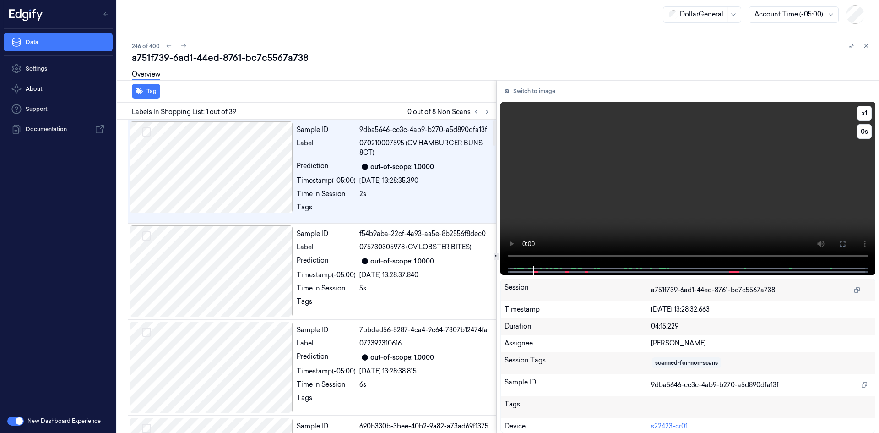
click at [688, 125] on video at bounding box center [687, 183] width 375 height 163
click at [751, 197] on video at bounding box center [687, 183] width 375 height 163
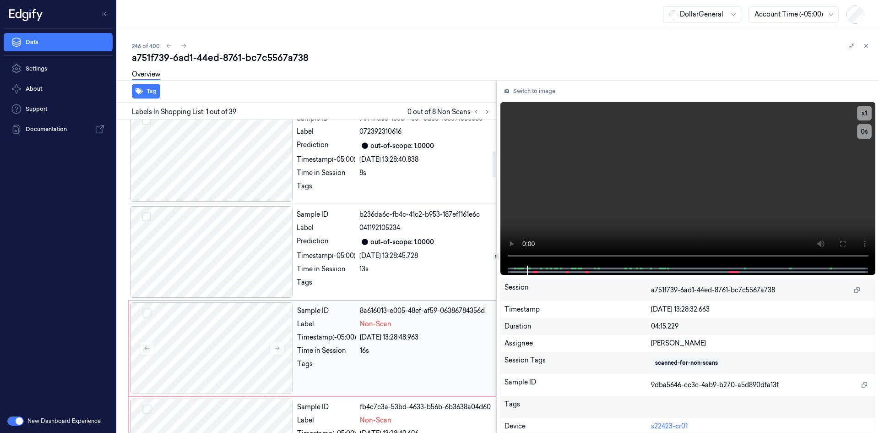
scroll to position [412, 0]
click at [326, 326] on div "Label" at bounding box center [326, 324] width 59 height 10
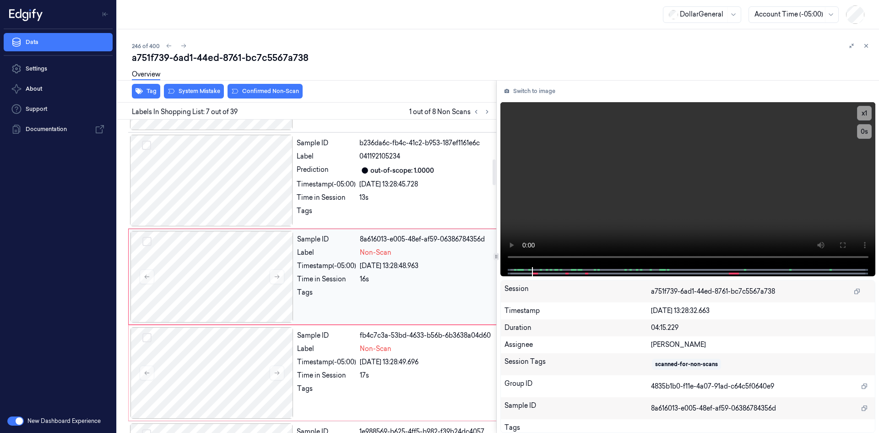
scroll to position [483, 0]
click at [180, 95] on button "System Mistake" at bounding box center [194, 91] width 60 height 15
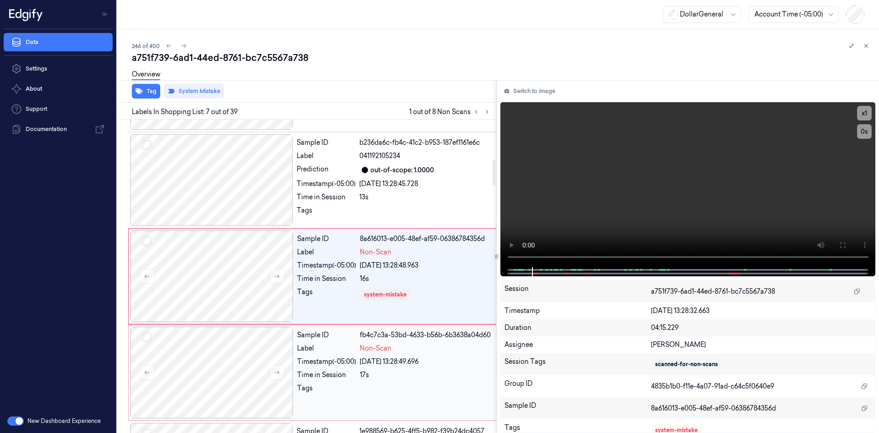
click at [369, 353] on span "Non-Scan" at bounding box center [376, 348] width 32 height 10
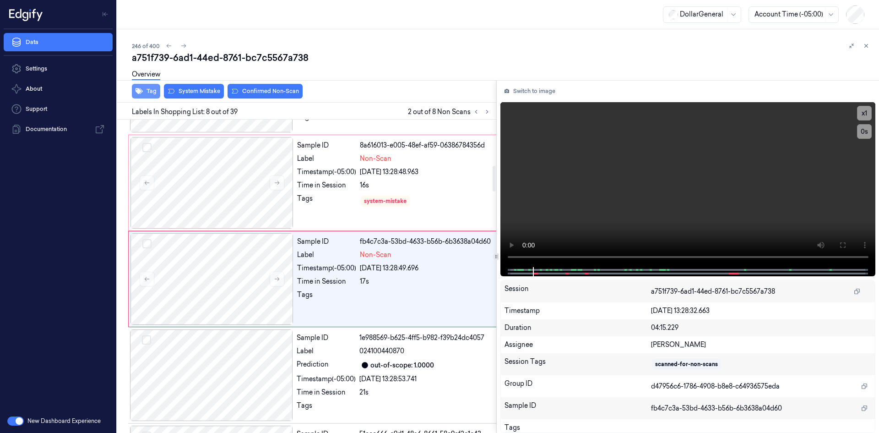
scroll to position [580, 0]
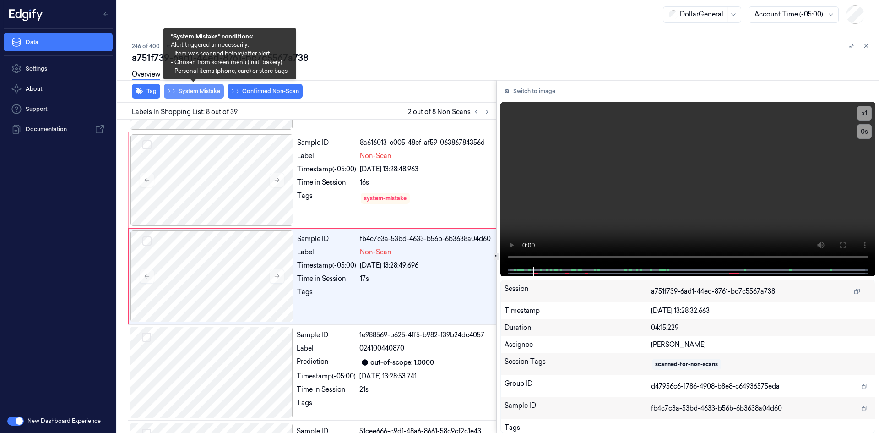
click at [183, 96] on button "System Mistake" at bounding box center [194, 91] width 60 height 15
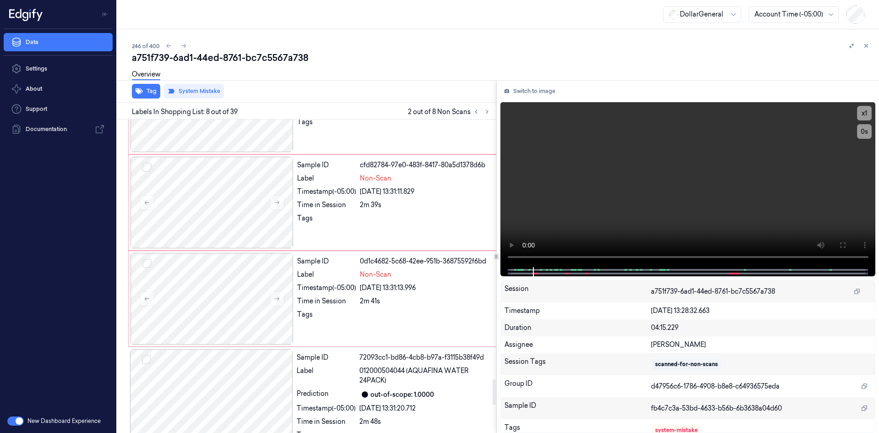
scroll to position [3006, 0]
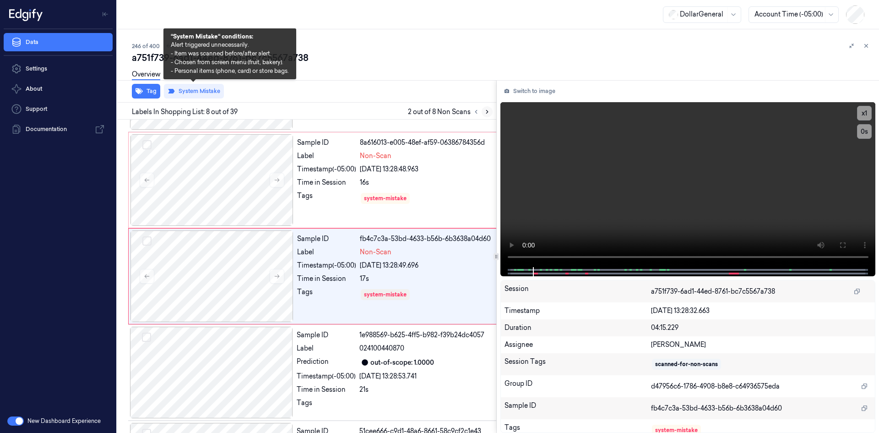
click at [488, 108] on icon at bounding box center [487, 111] width 6 height 6
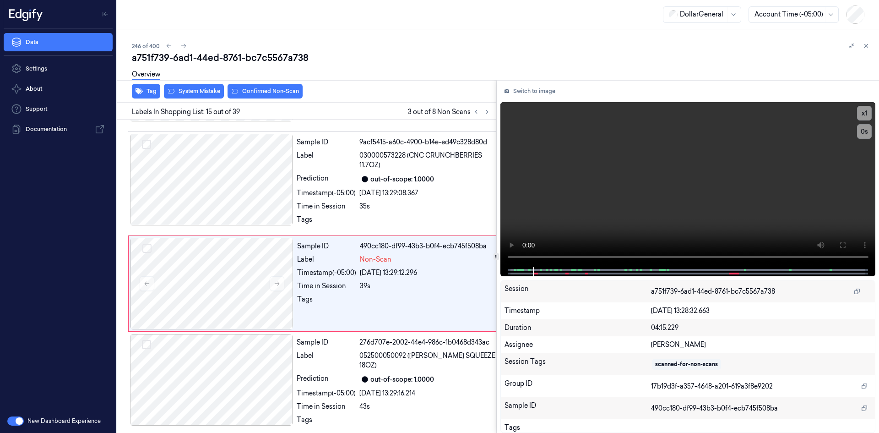
scroll to position [1268, 0]
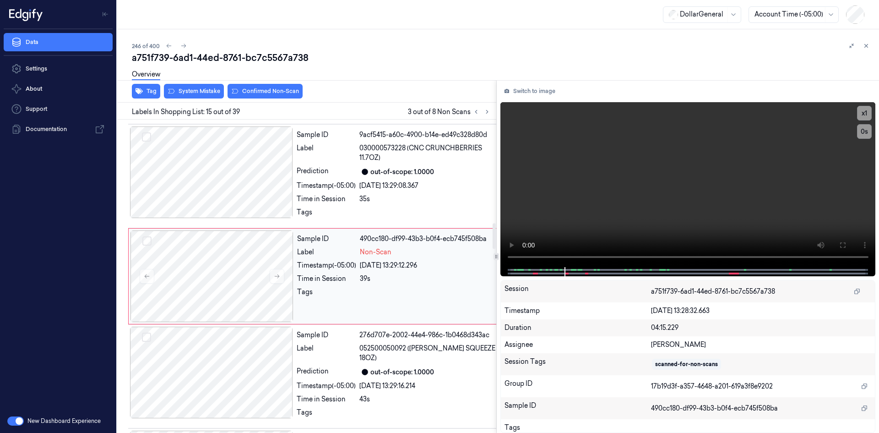
click at [363, 251] on span "Non-Scan" at bounding box center [376, 252] width 32 height 10
click at [358, 268] on div "Timestamp (-05:00) [DATE] 13:29:12.296" at bounding box center [396, 265] width 199 height 10
